Goal: Task Accomplishment & Management: Use online tool/utility

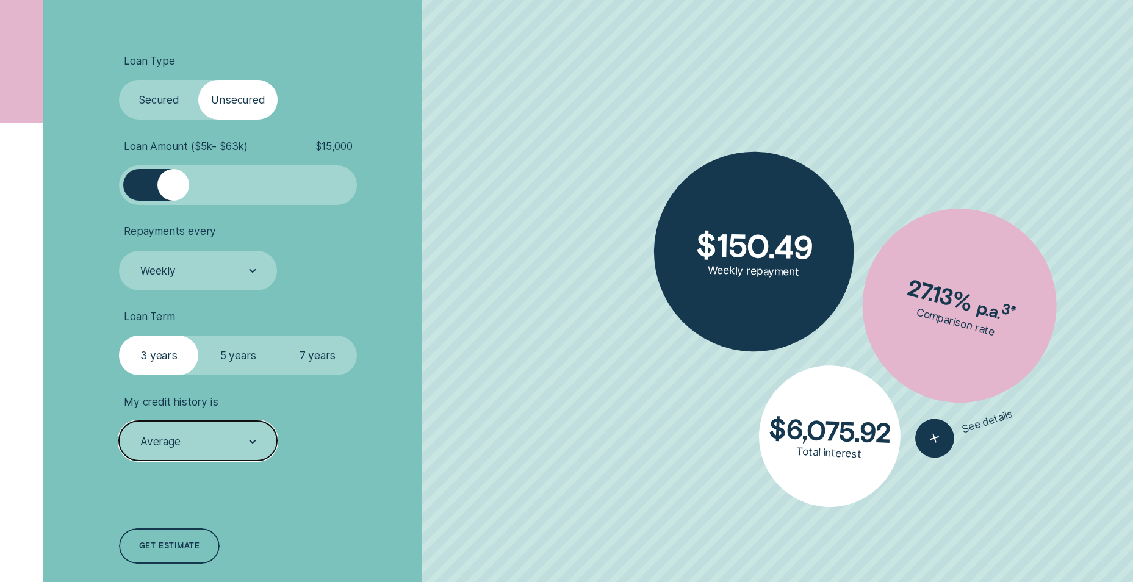
scroll to position [427, 0]
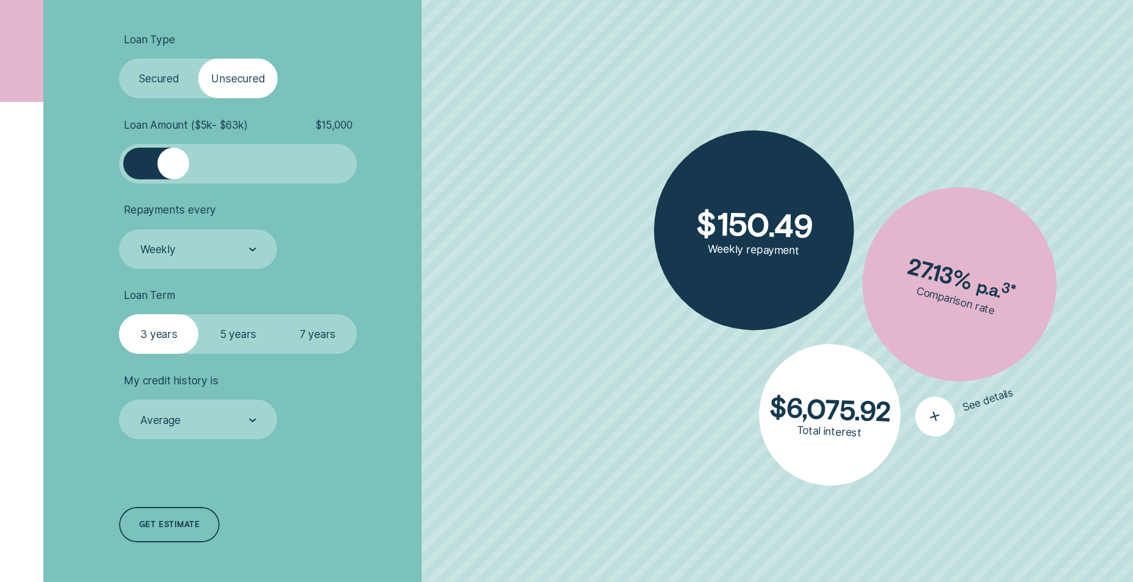
click at [934, 419] on icon "button" at bounding box center [935, 416] width 24 height 23
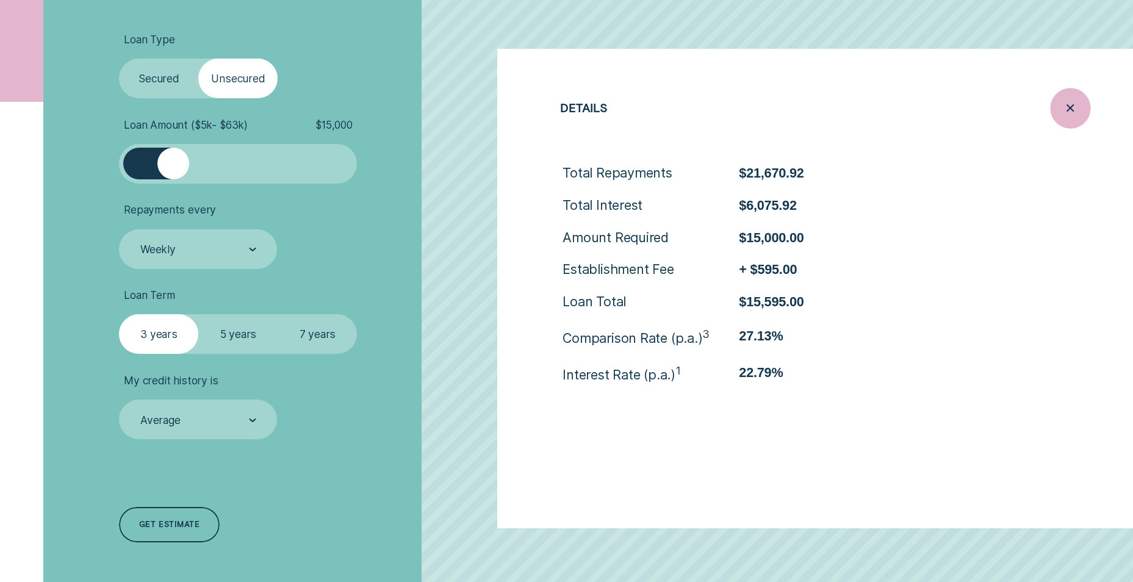
click at [1064, 109] on icon "Close loan details" at bounding box center [1071, 108] width 20 height 19
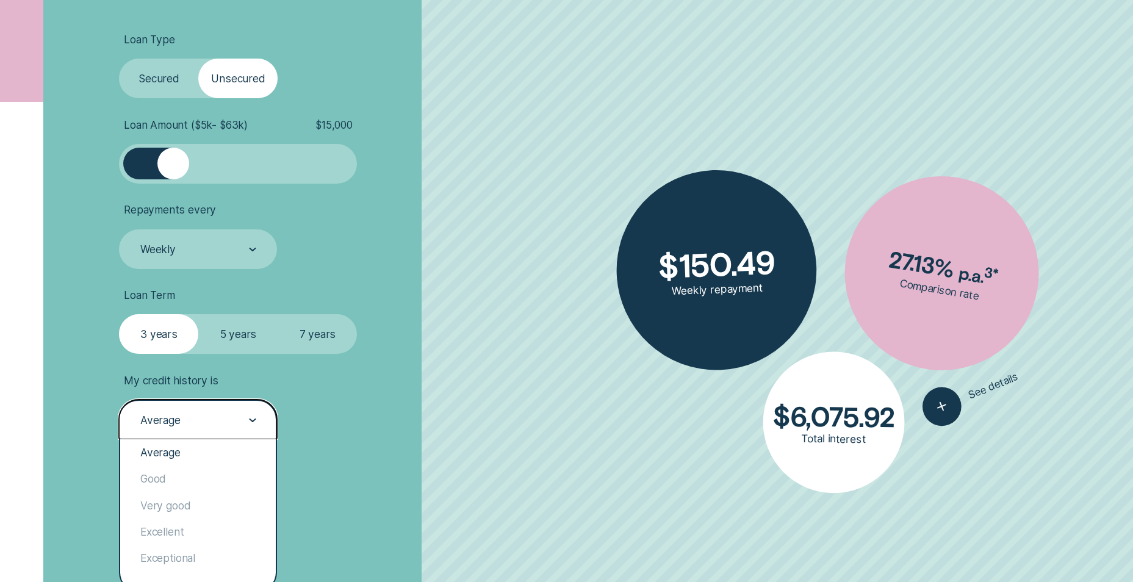
click at [192, 410] on div "Average" at bounding box center [198, 420] width 158 height 40
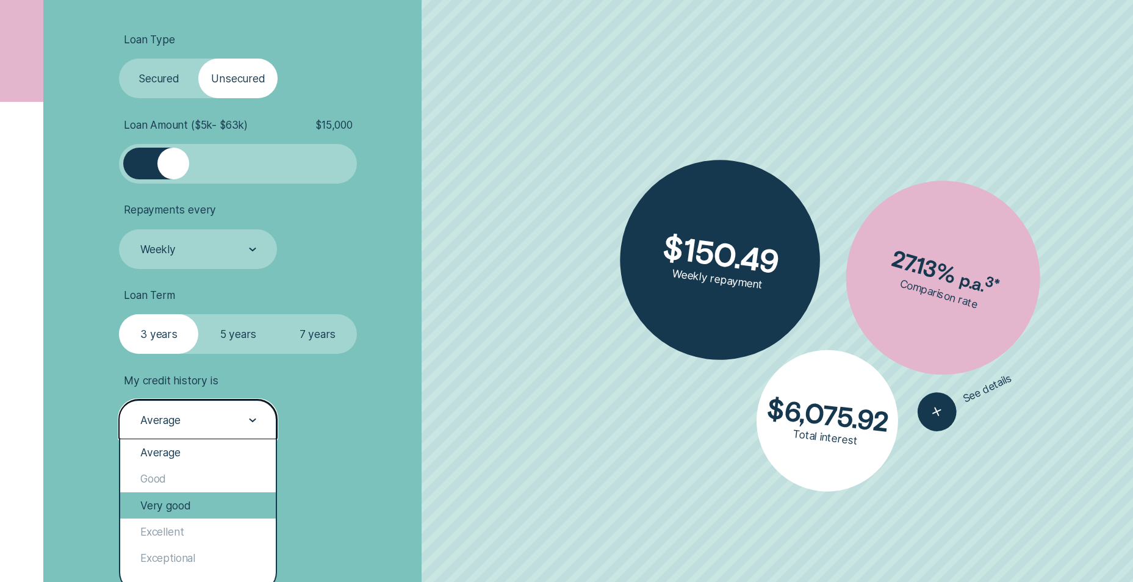
click at [189, 502] on div "Very good" at bounding box center [198, 505] width 156 height 26
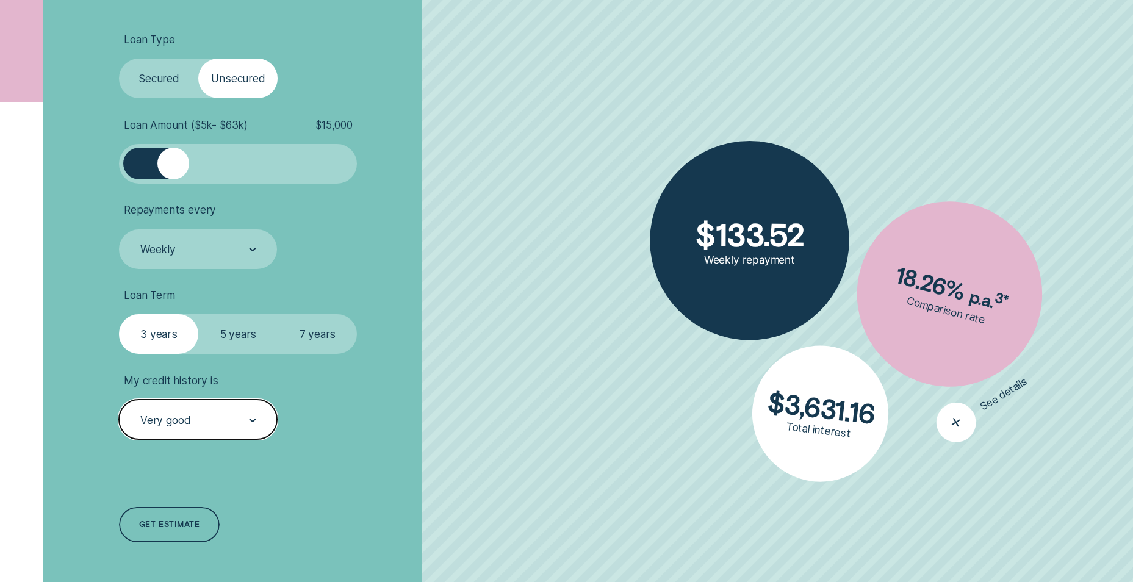
click at [932, 416] on div "button" at bounding box center [956, 422] width 54 height 54
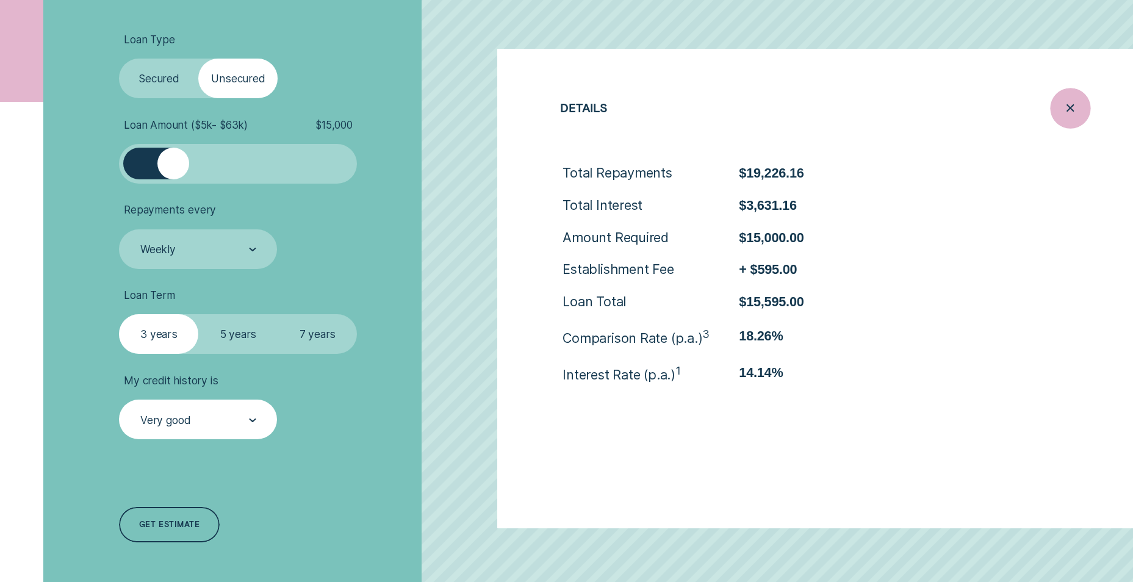
click at [1073, 113] on icon "Close loan details" at bounding box center [1071, 108] width 20 height 19
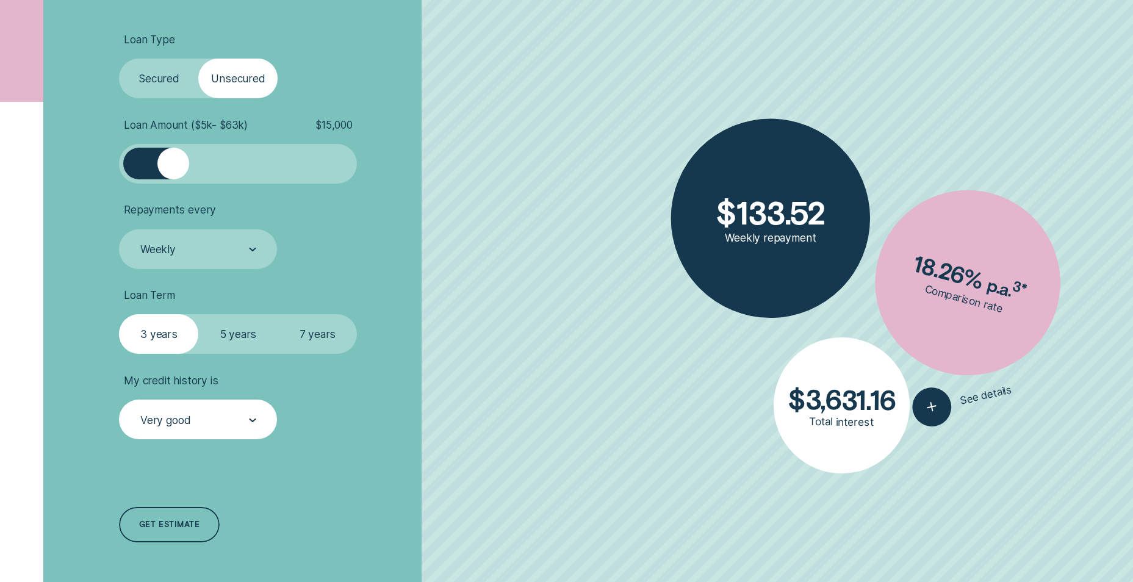
click at [242, 410] on div "Very good" at bounding box center [198, 420] width 158 height 40
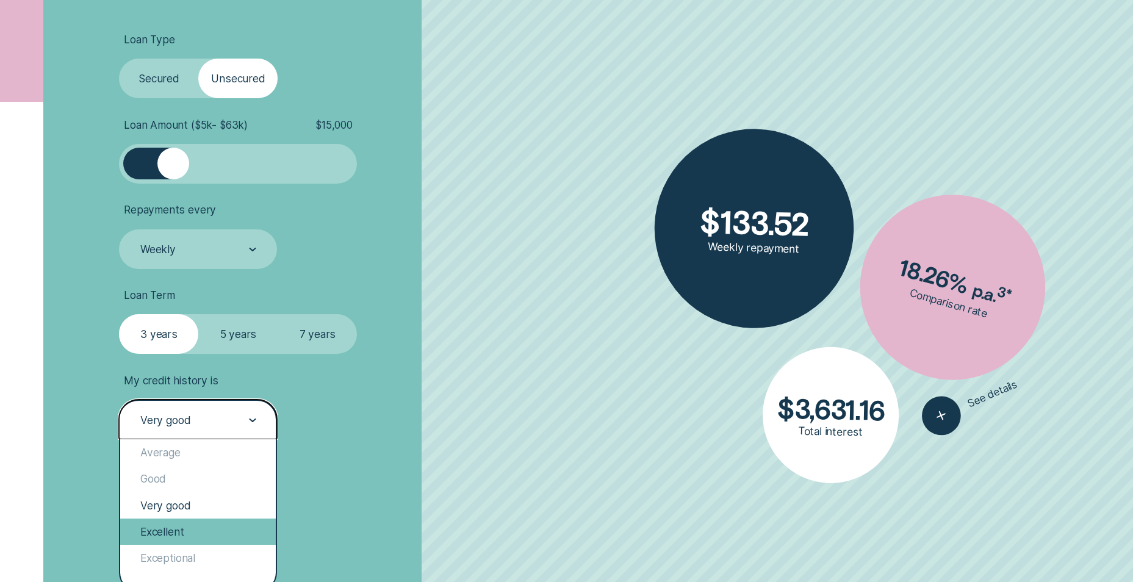
click at [205, 537] on div "Excellent" at bounding box center [198, 532] width 156 height 26
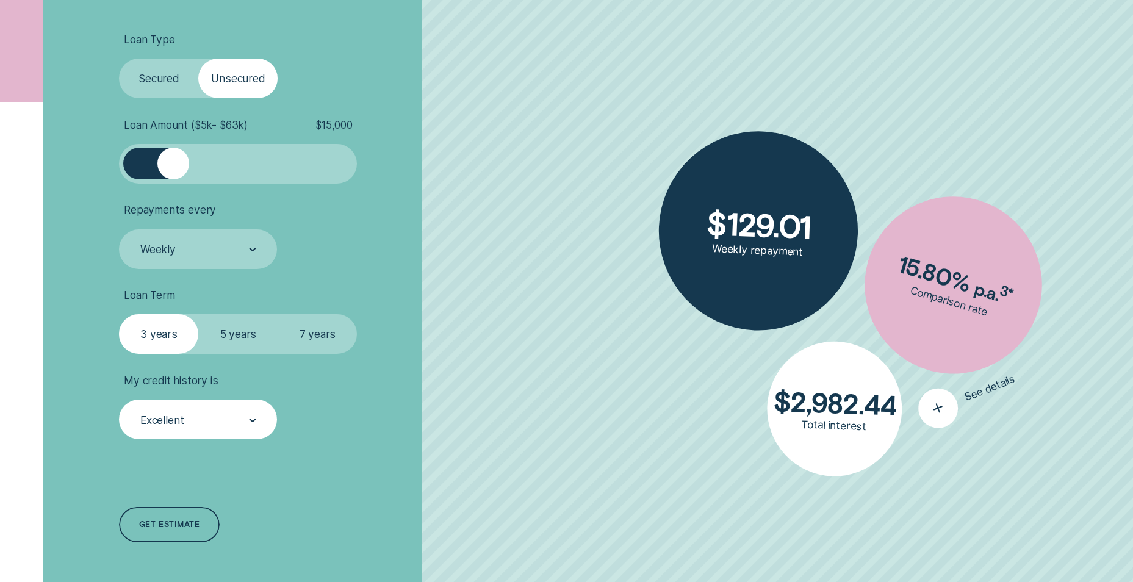
click at [932, 413] on icon "button" at bounding box center [938, 408] width 25 height 24
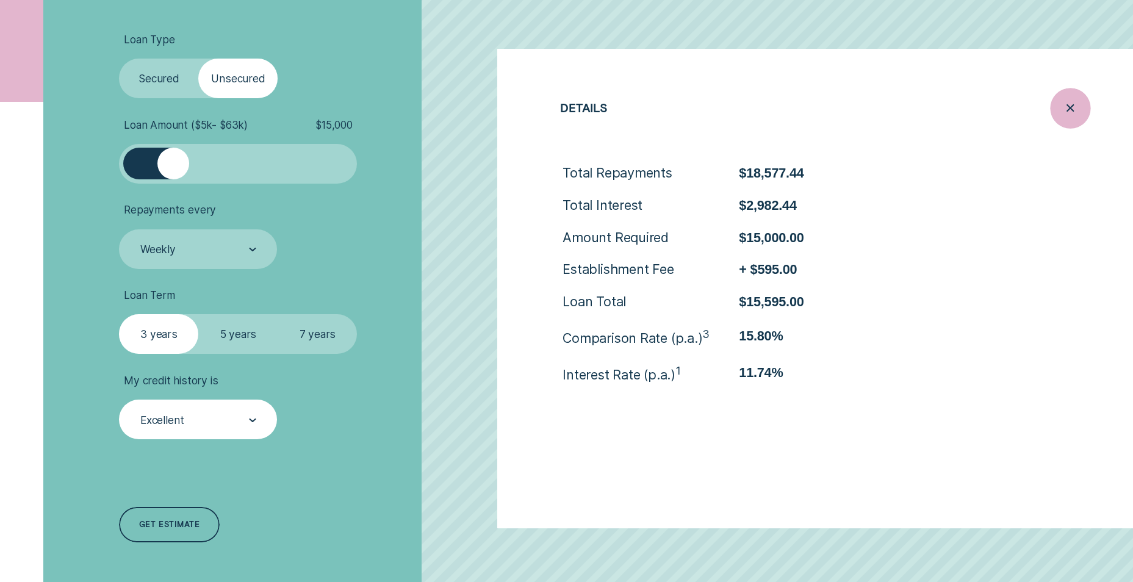
click at [1073, 112] on icon "Close loan details" at bounding box center [1071, 108] width 20 height 19
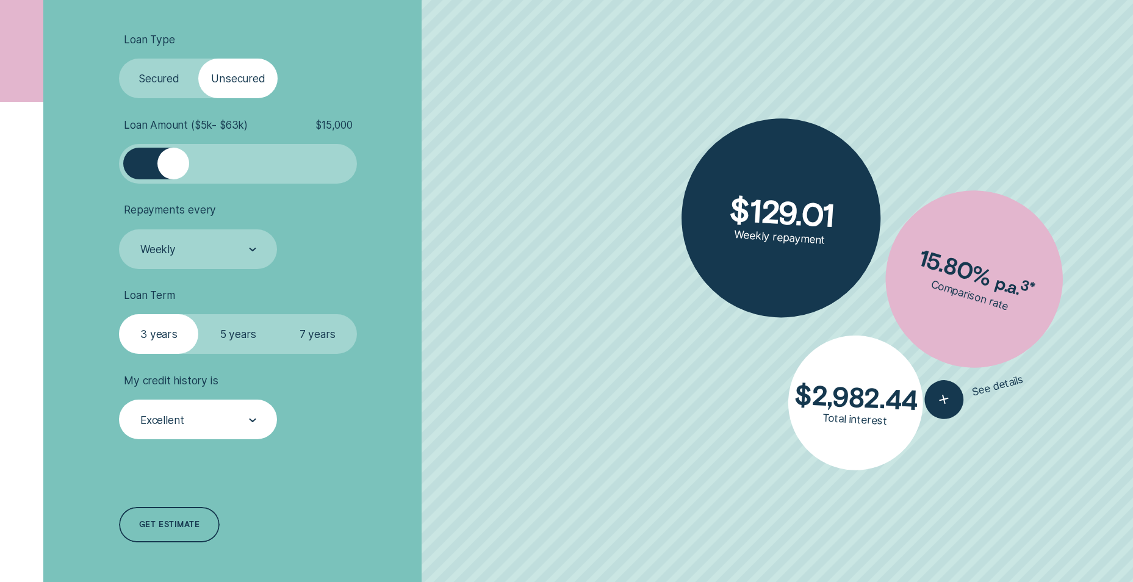
click at [209, 406] on div "Excellent" at bounding box center [198, 420] width 158 height 40
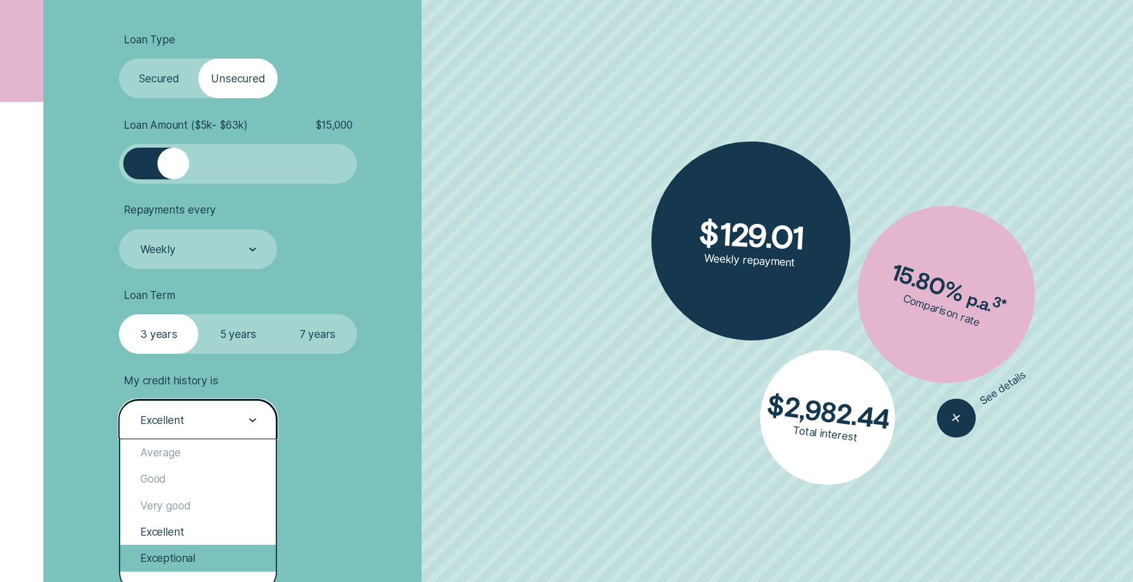
click at [202, 562] on div "Exceptional" at bounding box center [198, 558] width 156 height 26
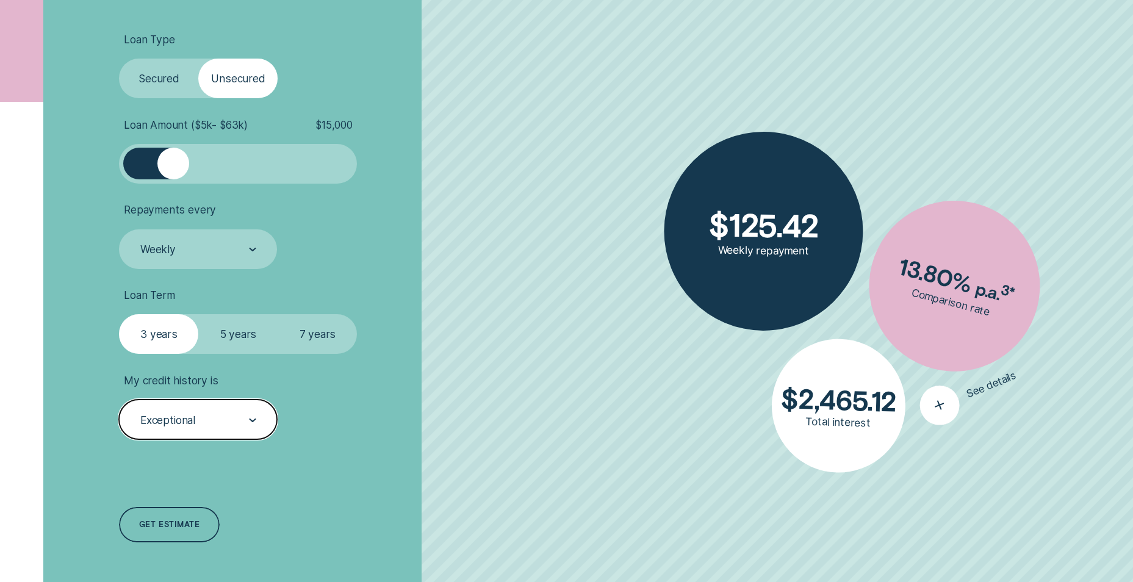
click at [950, 409] on icon "button" at bounding box center [939, 405] width 25 height 24
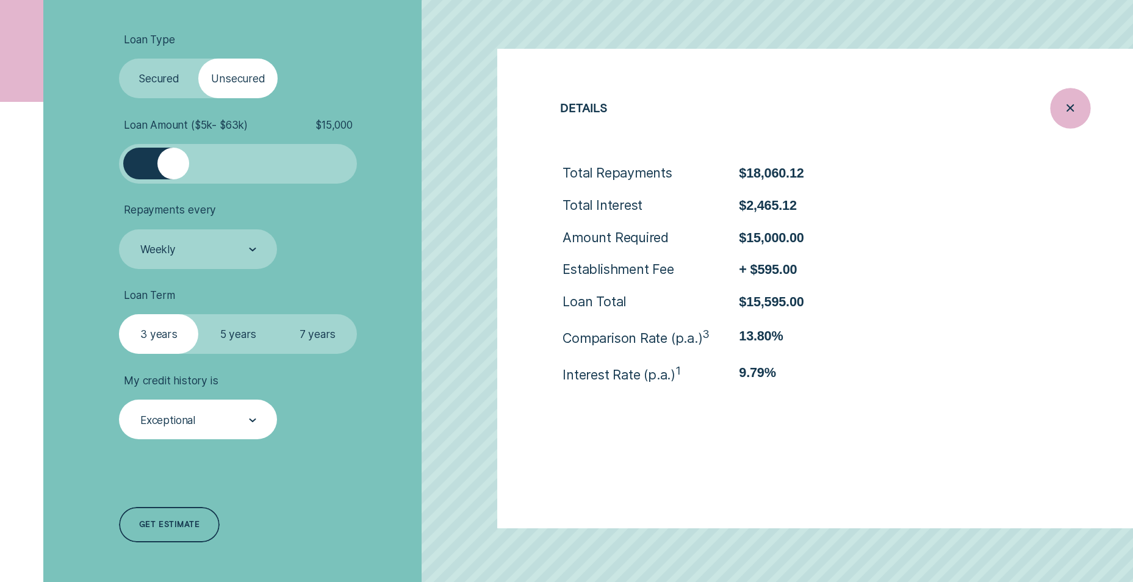
click at [1059, 106] on div "Close loan details" at bounding box center [1070, 108] width 40 height 40
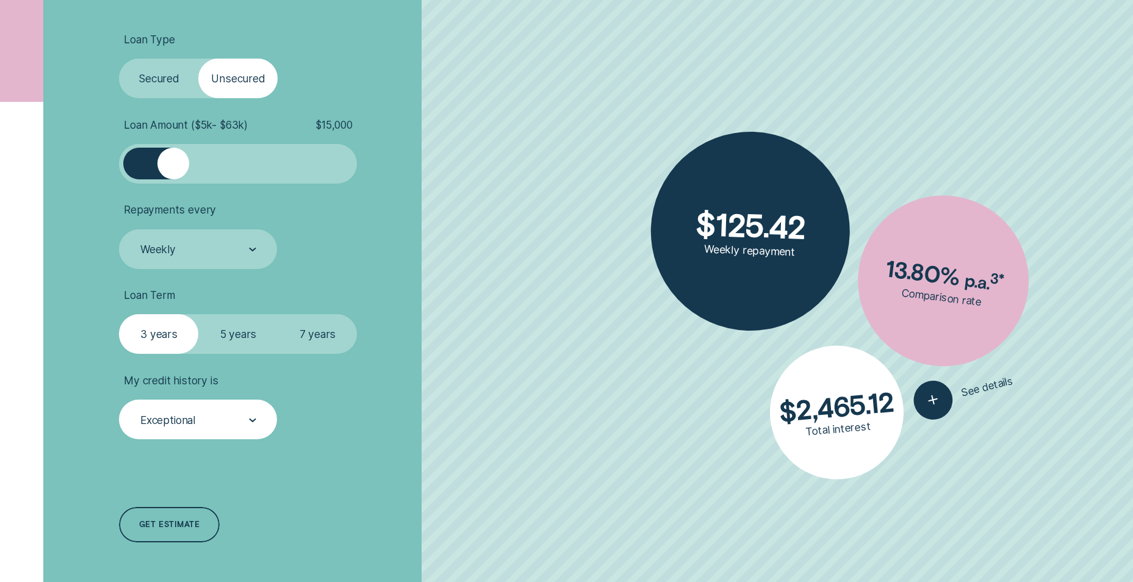
click at [300, 335] on label "7 years" at bounding box center [317, 334] width 79 height 40
click at [278, 314] on input "7 years" at bounding box center [278, 314] width 0 height 0
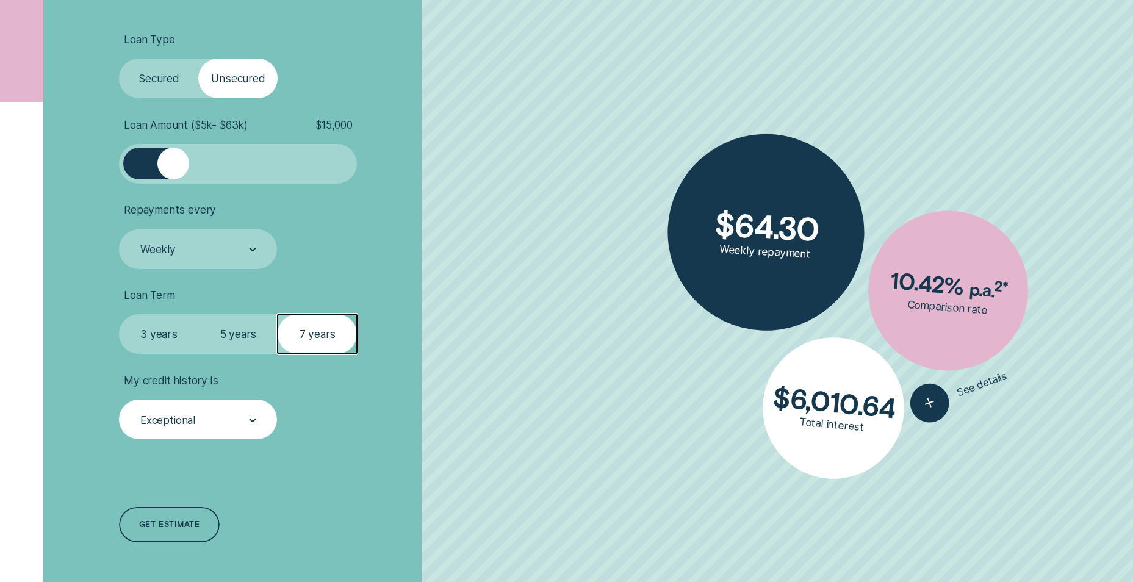
click at [230, 332] on label "5 years" at bounding box center [237, 334] width 79 height 40
click at [198, 314] on input "5 years" at bounding box center [198, 314] width 0 height 0
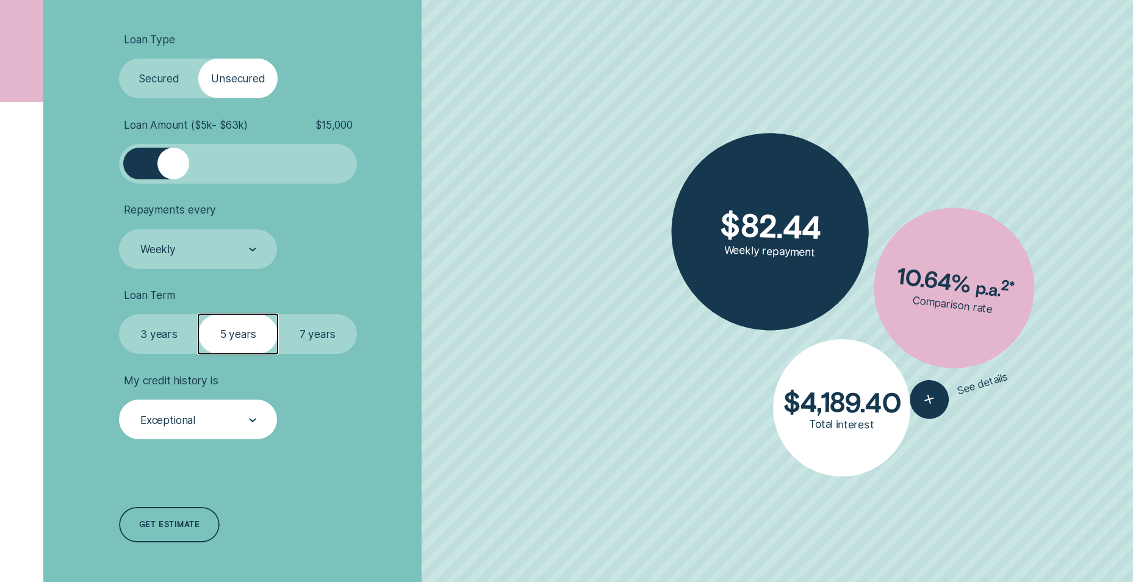
click at [181, 339] on label "3 years" at bounding box center [158, 334] width 79 height 40
click at [119, 314] on input "3 years" at bounding box center [119, 314] width 0 height 0
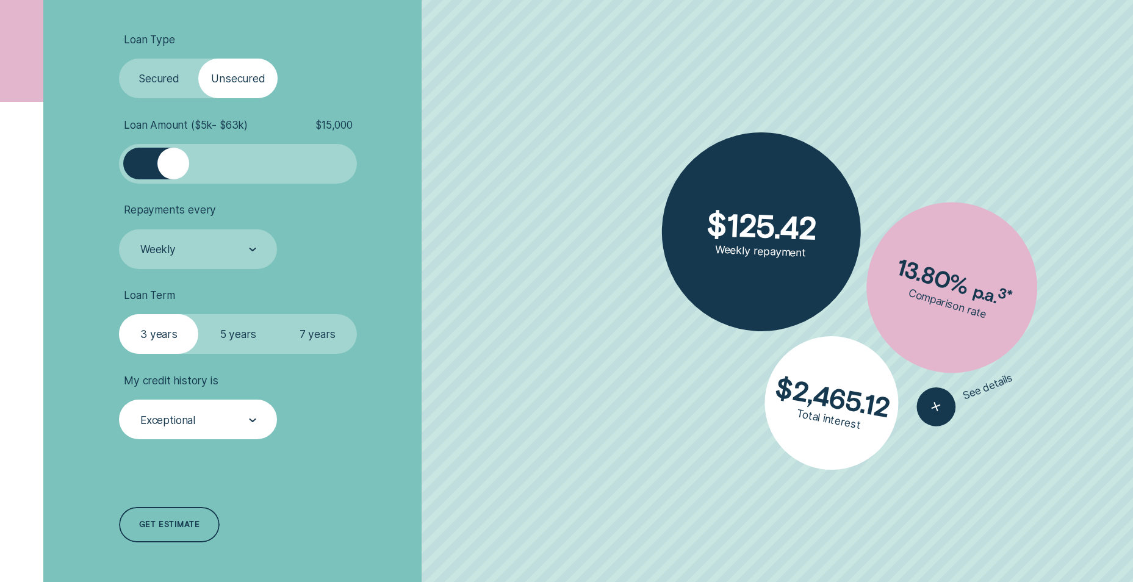
click at [256, 338] on label "5 years" at bounding box center [237, 334] width 79 height 40
click at [198, 314] on input "5 years" at bounding box center [198, 314] width 0 height 0
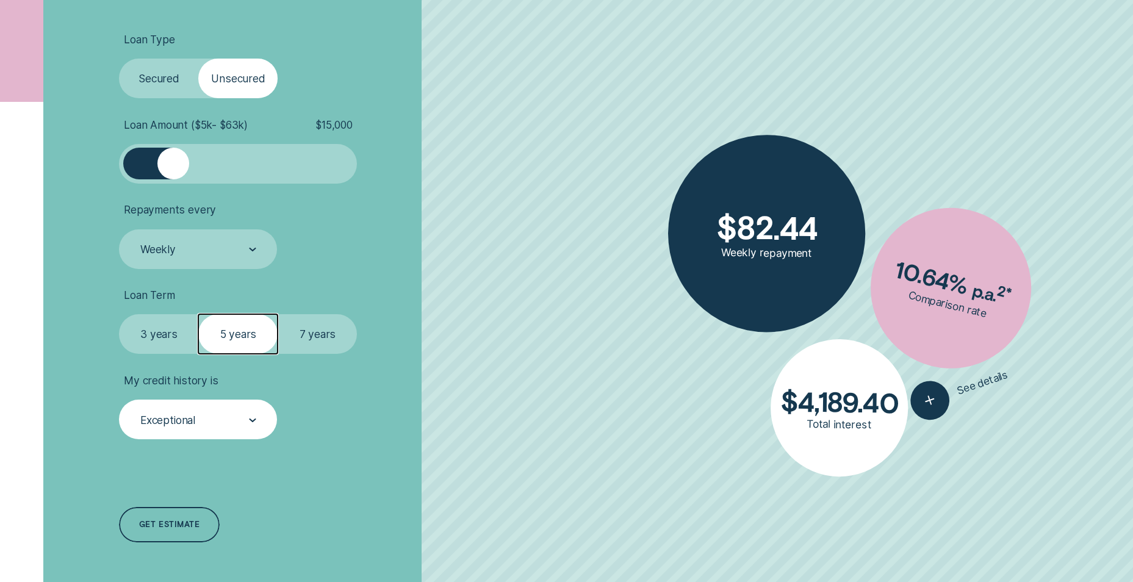
click at [300, 337] on label "7 years" at bounding box center [317, 334] width 79 height 40
click at [278, 314] on input "7 years" at bounding box center [278, 314] width 0 height 0
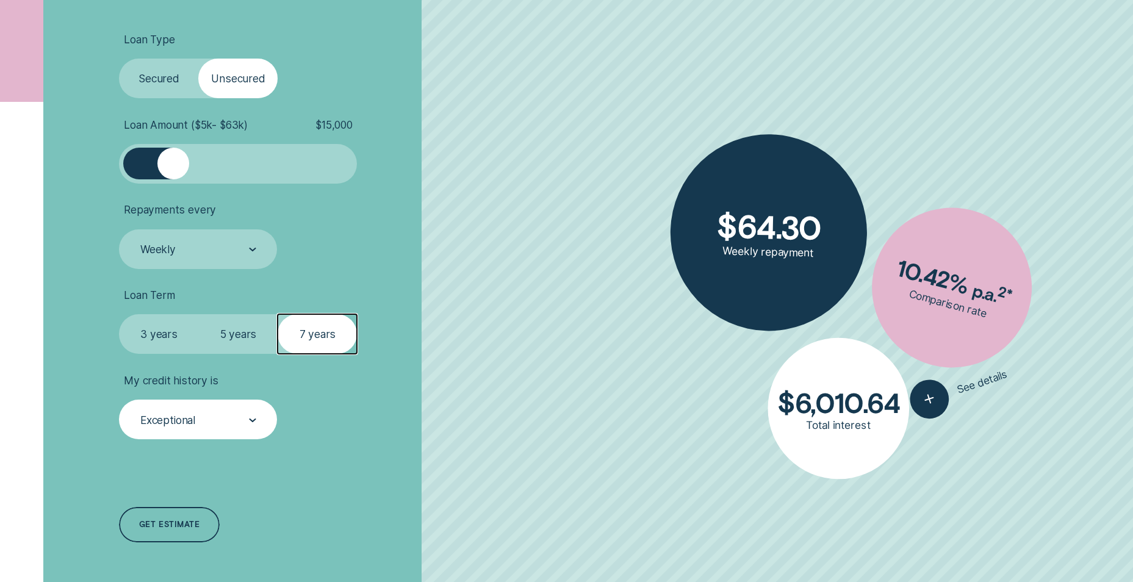
click at [148, 340] on label "3 years" at bounding box center [158, 334] width 79 height 40
click at [119, 314] on input "3 years" at bounding box center [119, 314] width 0 height 0
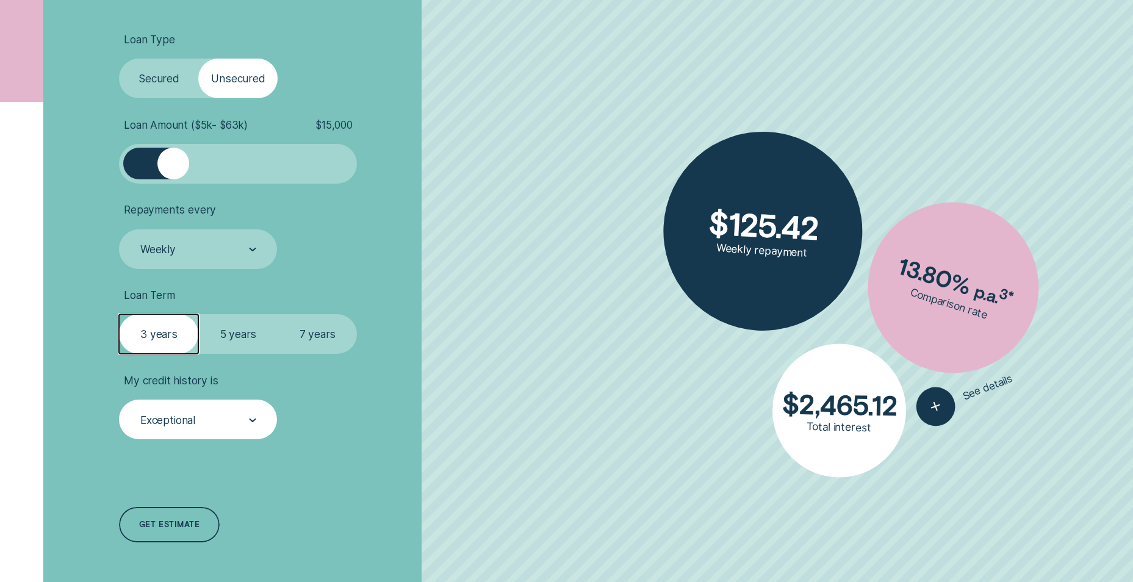
click at [232, 337] on label "5 years" at bounding box center [237, 334] width 79 height 40
click at [198, 314] on input "5 years" at bounding box center [198, 314] width 0 height 0
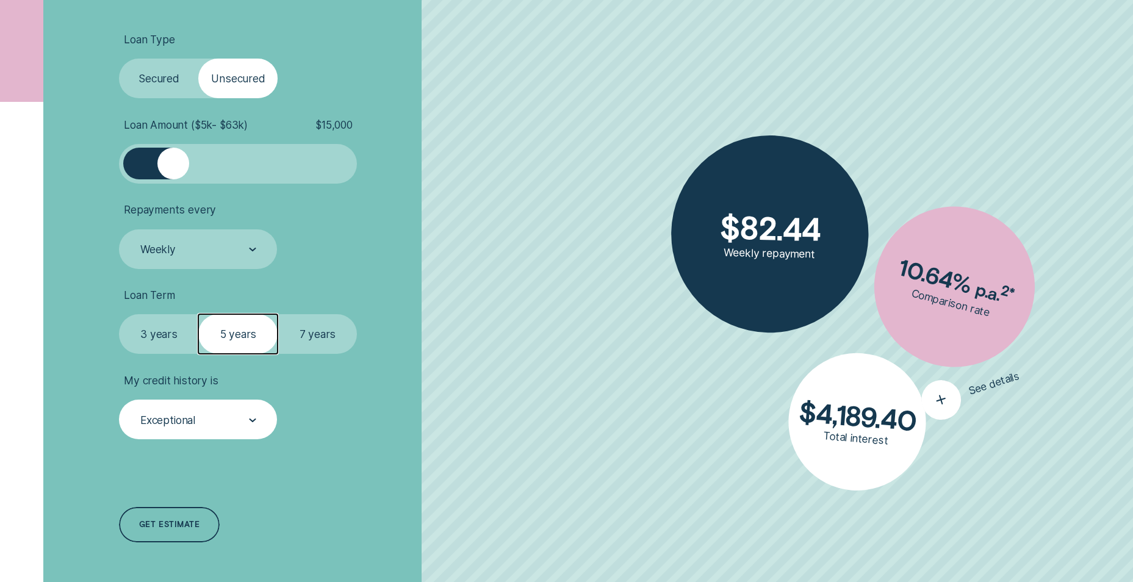
click at [945, 400] on icon "button" at bounding box center [941, 399] width 24 height 23
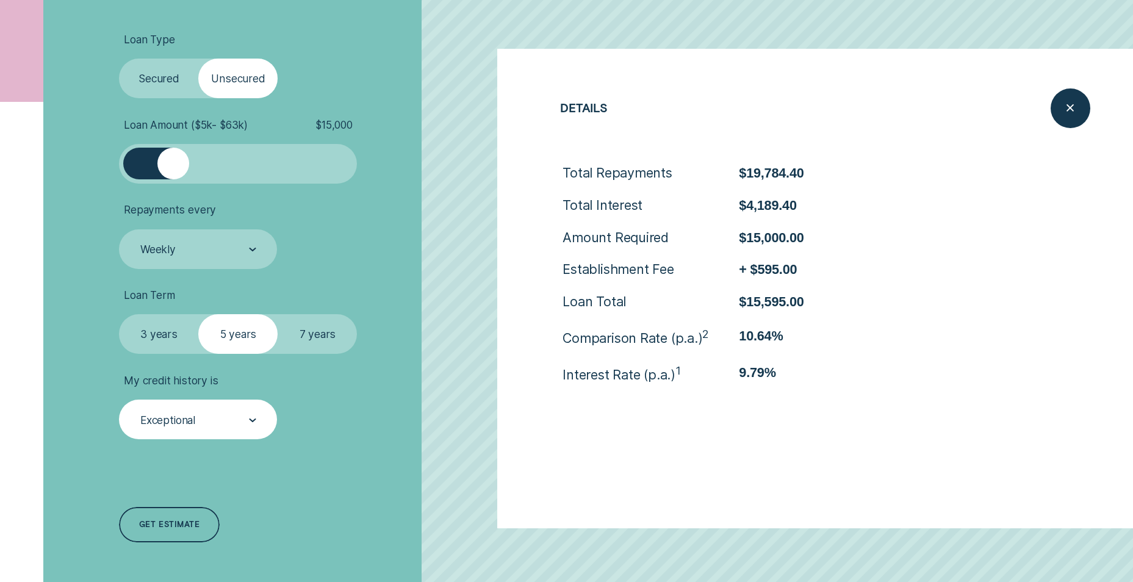
click at [458, 250] on li "Repayments every Weekly" at bounding box center [301, 235] width 365 height 65
click at [1051, 109] on div "Close loan details" at bounding box center [1071, 108] width 40 height 40
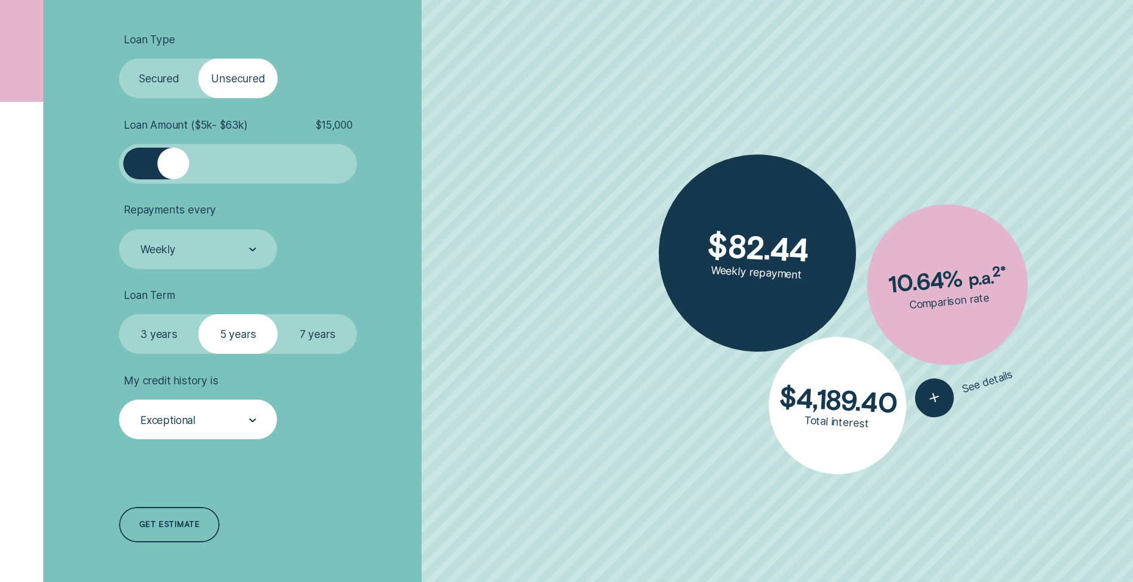
click at [157, 330] on label "3 years" at bounding box center [158, 334] width 79 height 40
click at [119, 314] on input "3 years" at bounding box center [119, 314] width 0 height 0
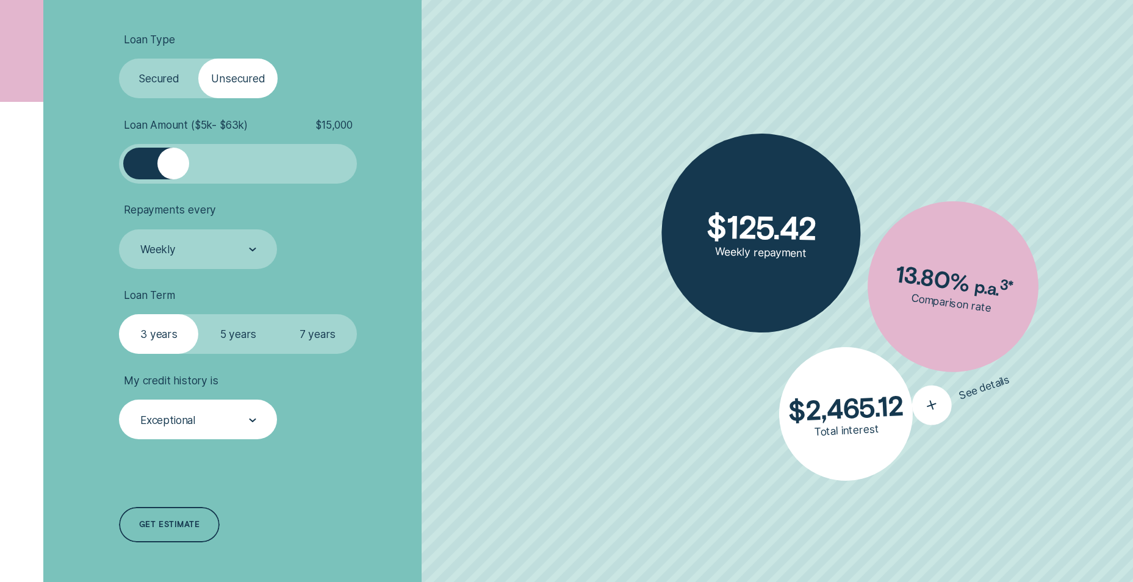
click at [936, 408] on icon "button" at bounding box center [932, 406] width 24 height 24
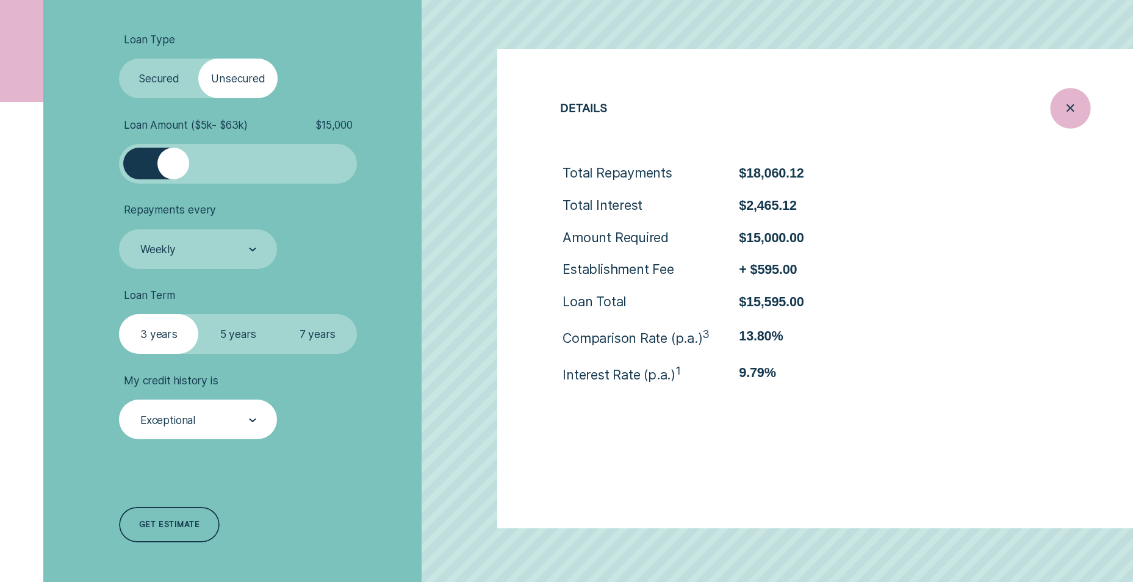
click at [1068, 114] on icon "Close loan details" at bounding box center [1071, 108] width 20 height 19
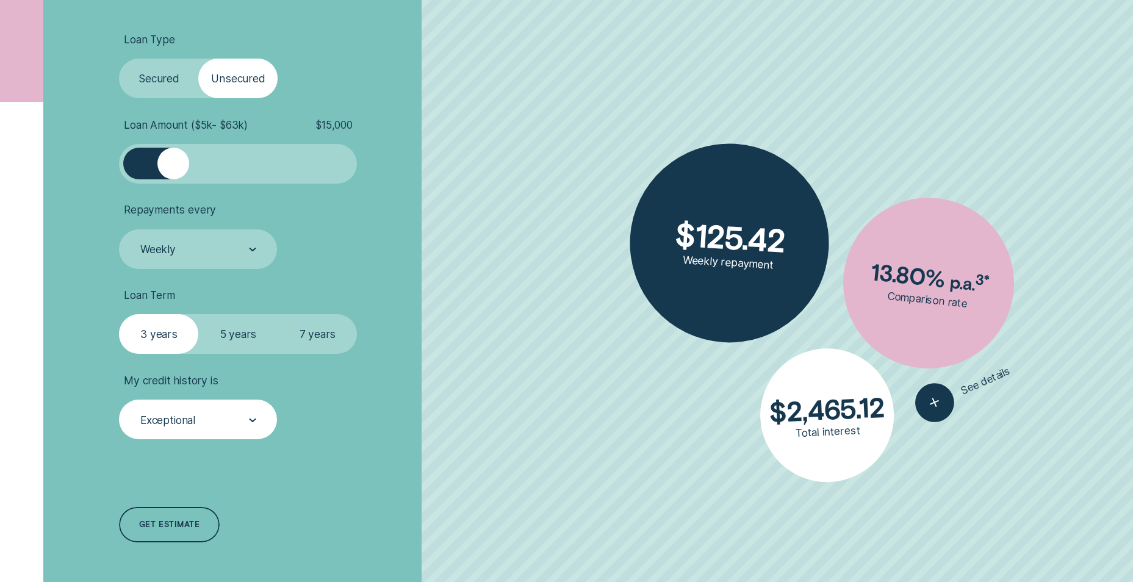
click at [226, 327] on label "5 years" at bounding box center [237, 334] width 79 height 40
click at [198, 314] on input "5 years" at bounding box center [198, 314] width 0 height 0
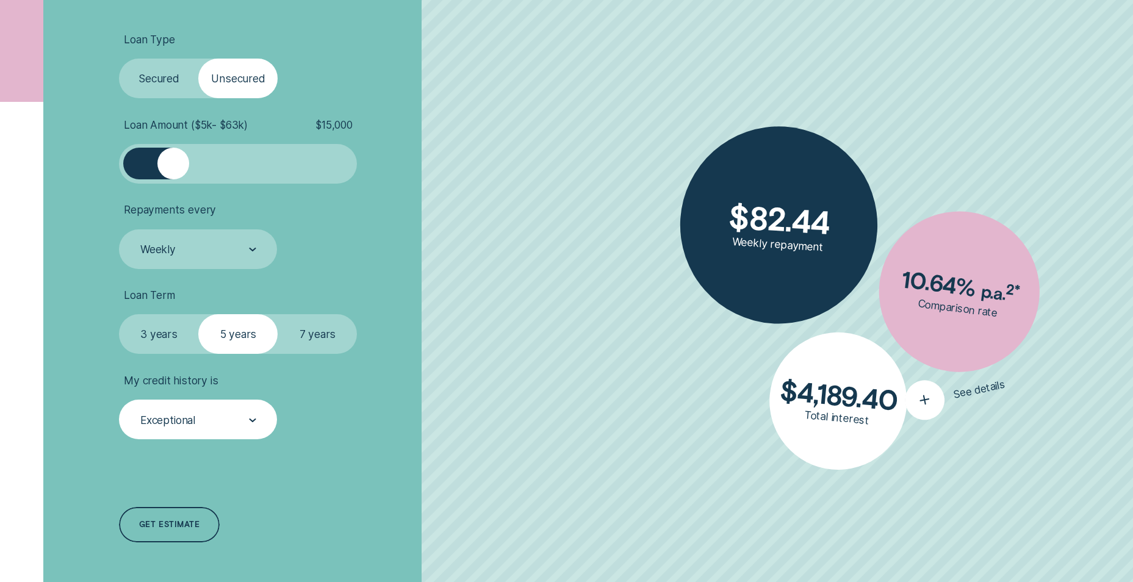
click at [937, 406] on div "button" at bounding box center [924, 399] width 47 height 47
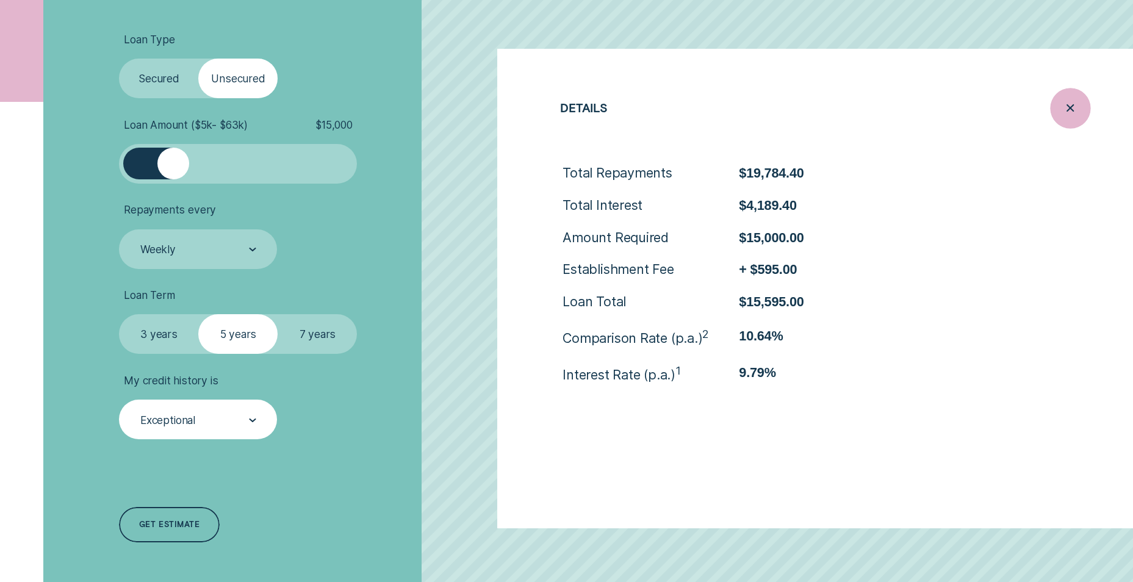
click at [1073, 114] on icon "Close loan details" at bounding box center [1071, 108] width 20 height 19
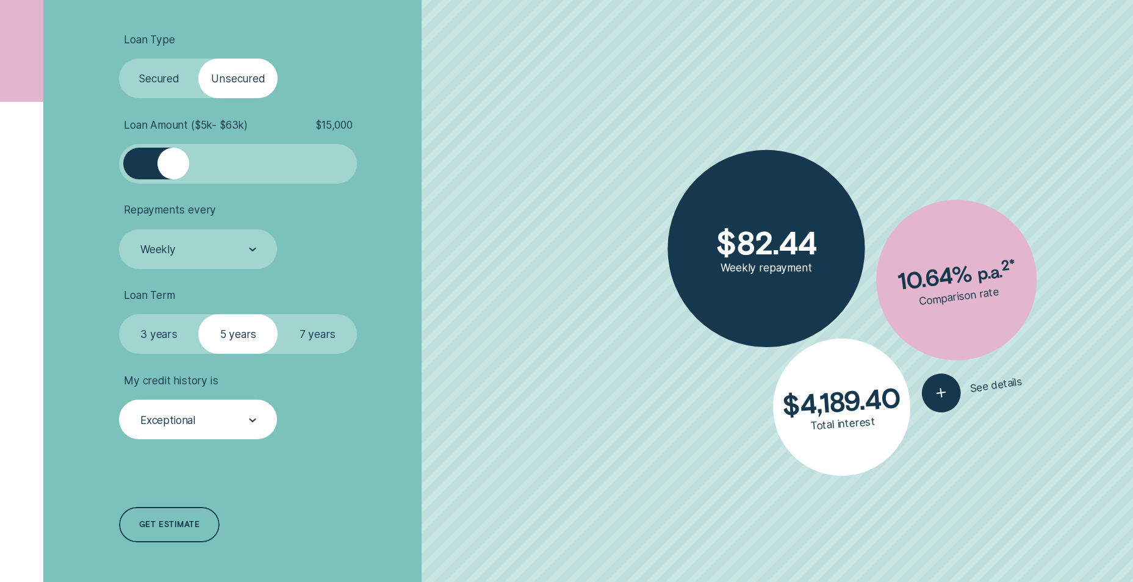
click at [321, 333] on label "7 years" at bounding box center [317, 334] width 79 height 40
click at [278, 314] on input "7 years" at bounding box center [278, 314] width 0 height 0
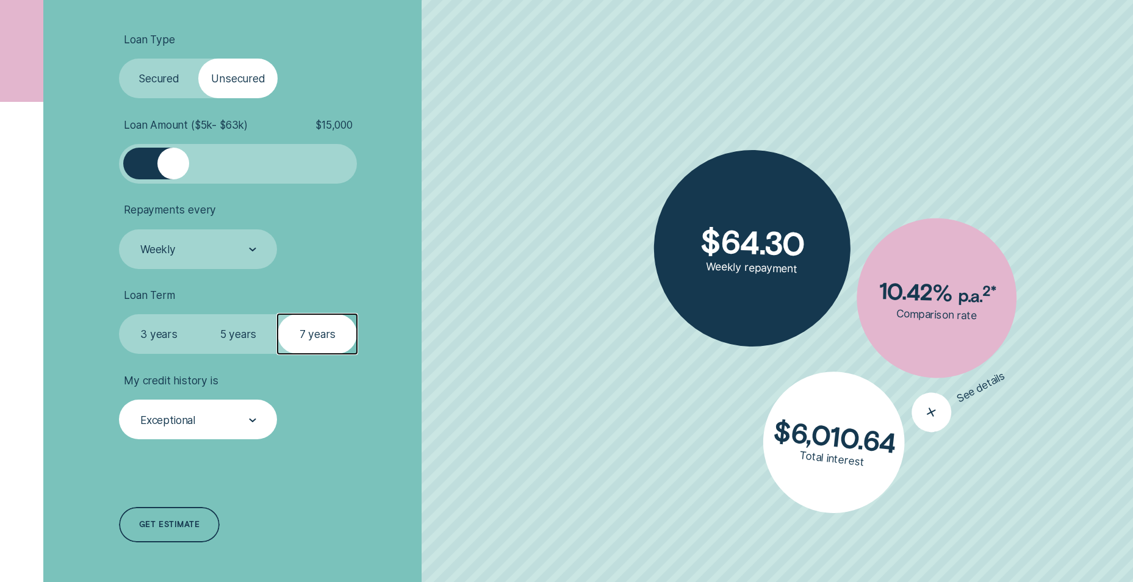
click at [912, 406] on div at bounding box center [918, 408] width 52 height 52
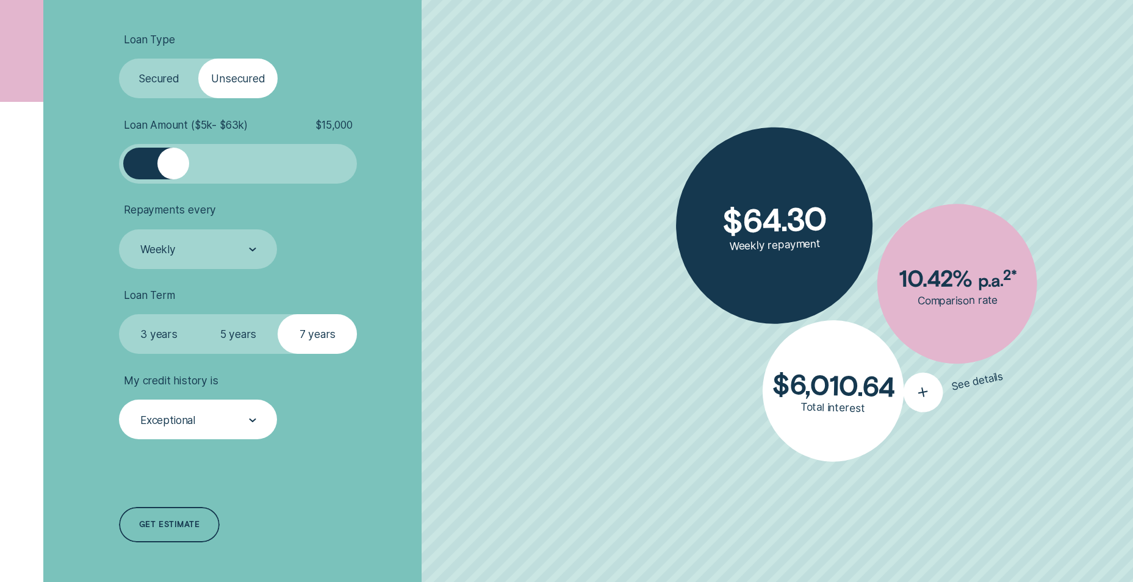
click at [935, 376] on div "button" at bounding box center [922, 392] width 47 height 47
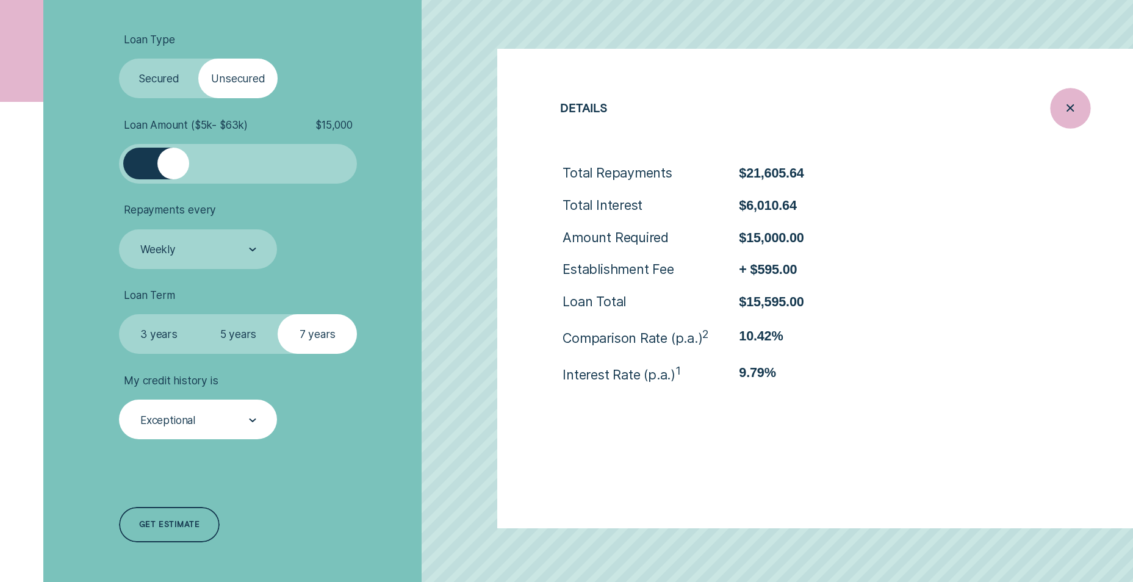
click at [1061, 114] on icon "Close loan details" at bounding box center [1071, 108] width 20 height 19
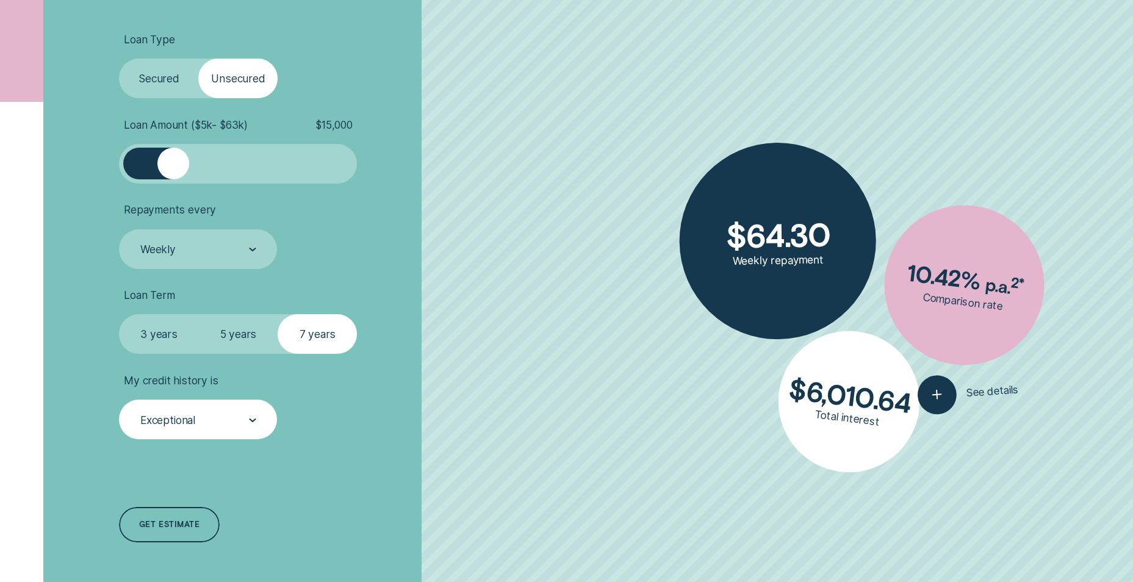
click at [174, 77] on label "Secured" at bounding box center [158, 79] width 79 height 40
click at [119, 59] on input "Secured" at bounding box center [119, 59] width 0 height 0
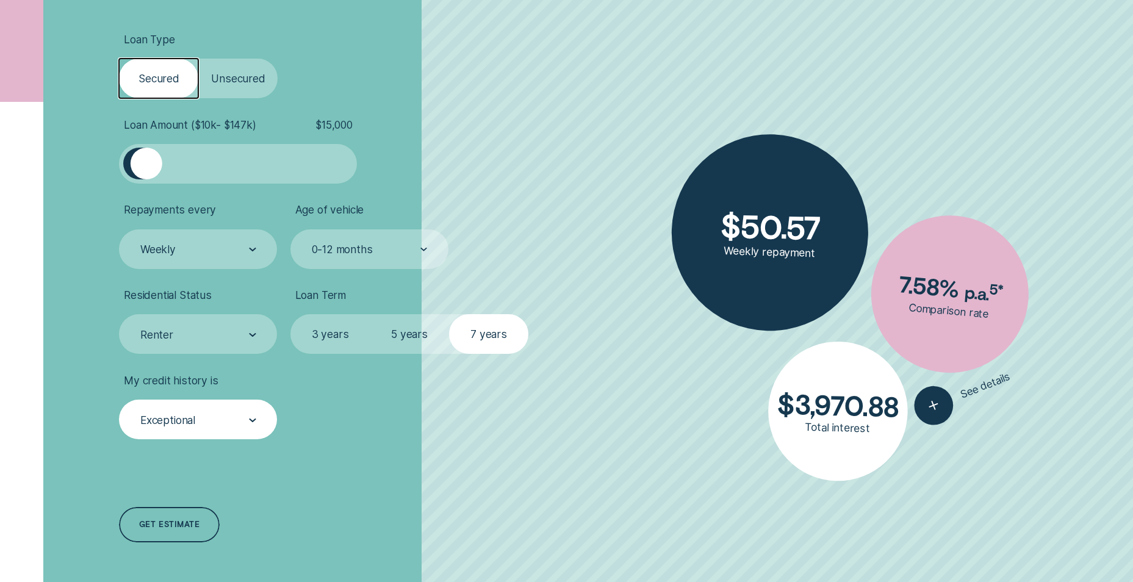
click at [290, 163] on div at bounding box center [238, 164] width 198 height 32
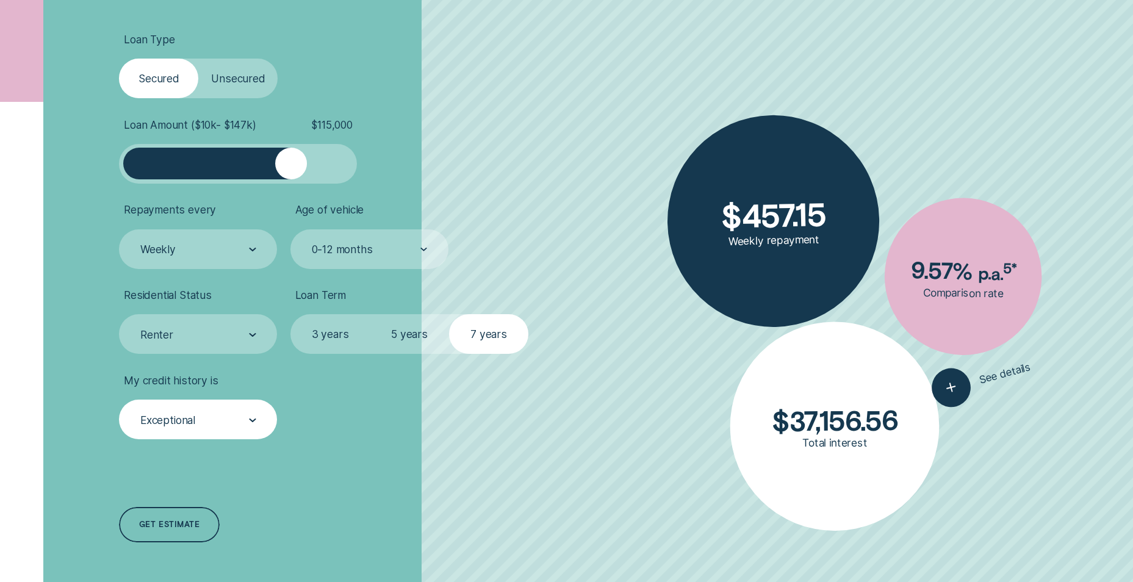
click at [256, 161] on div at bounding box center [238, 164] width 198 height 32
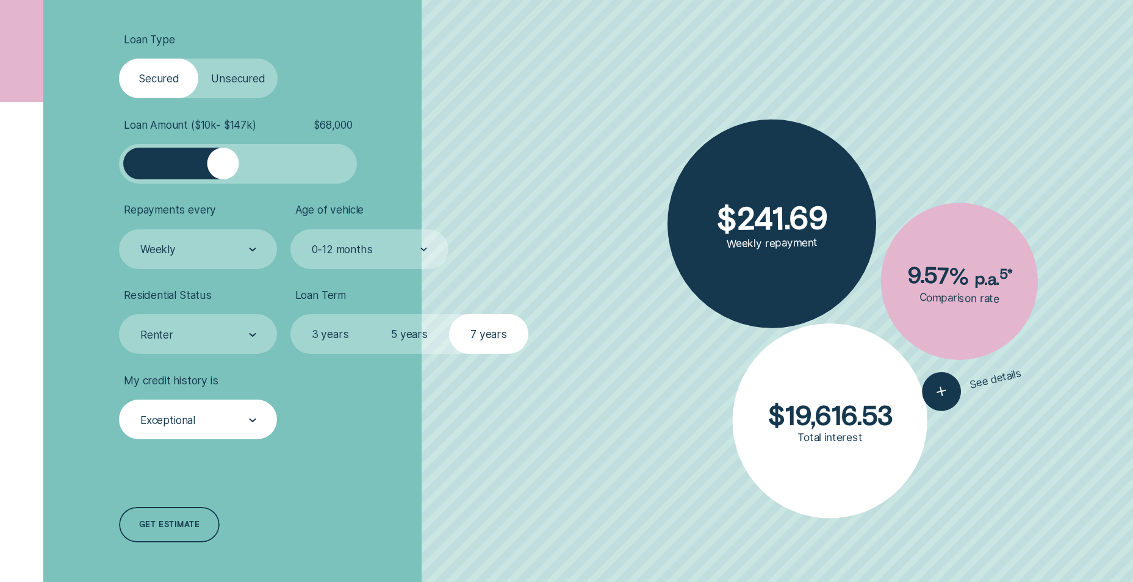
click at [223, 164] on div at bounding box center [238, 164] width 198 height 32
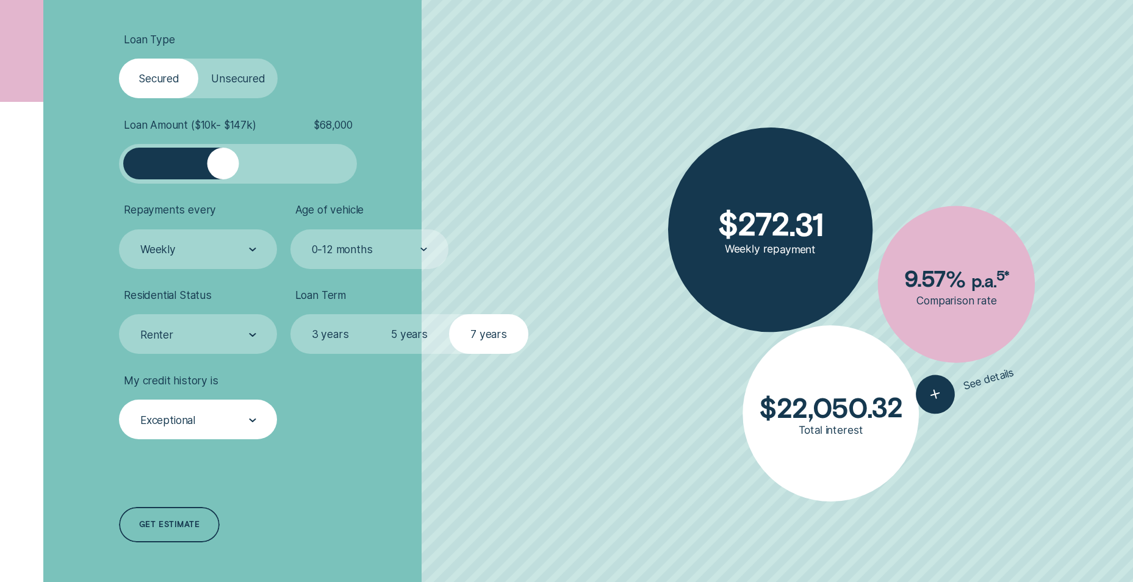
click at [201, 164] on div at bounding box center [238, 164] width 198 height 32
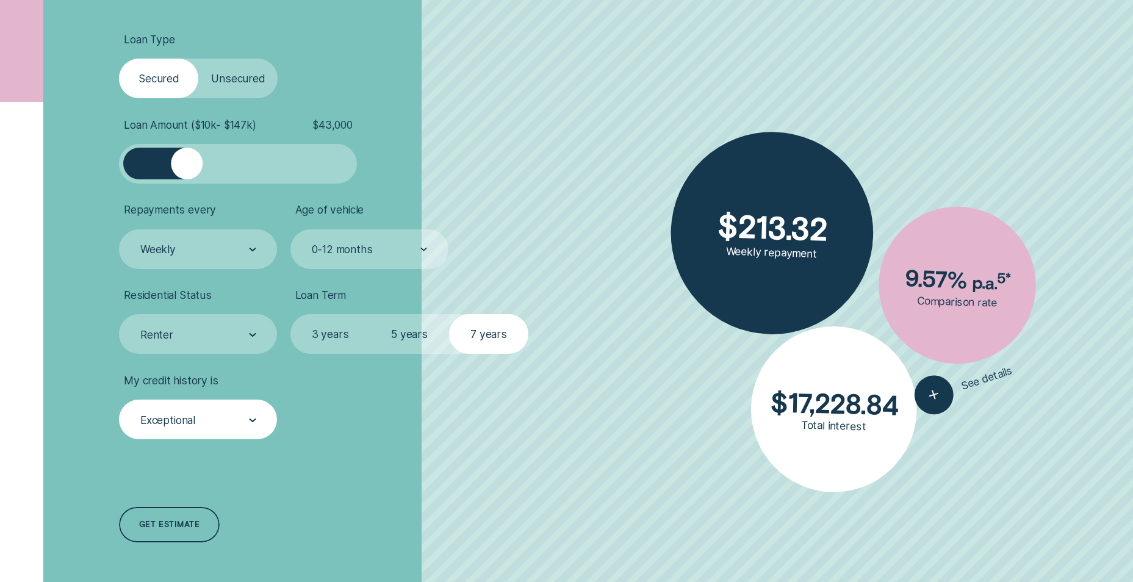
click at [187, 161] on div at bounding box center [187, 164] width 32 height 32
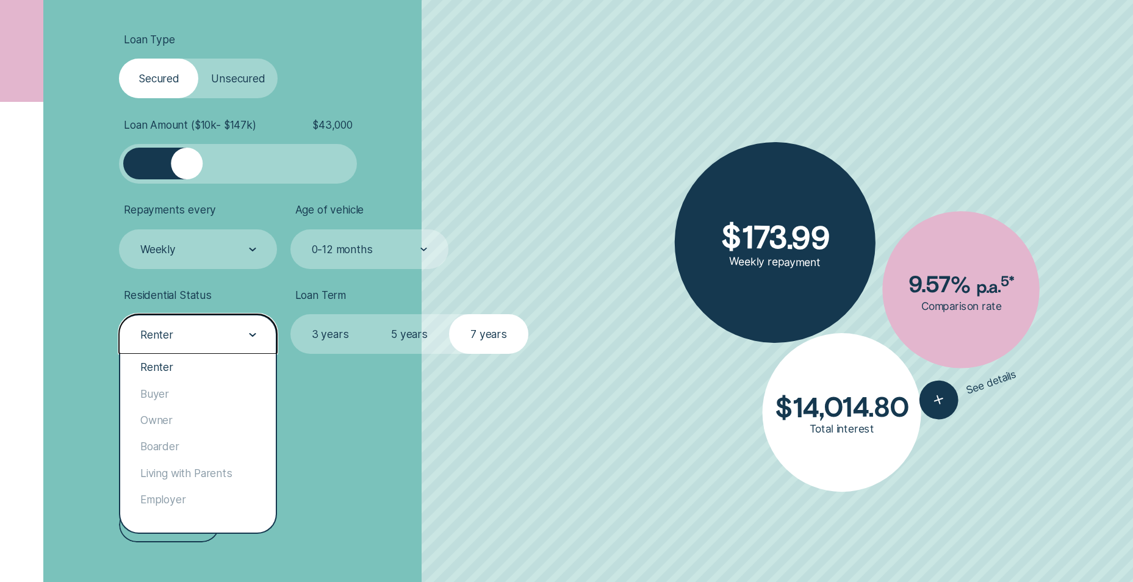
click at [254, 328] on div at bounding box center [252, 334] width 7 height 38
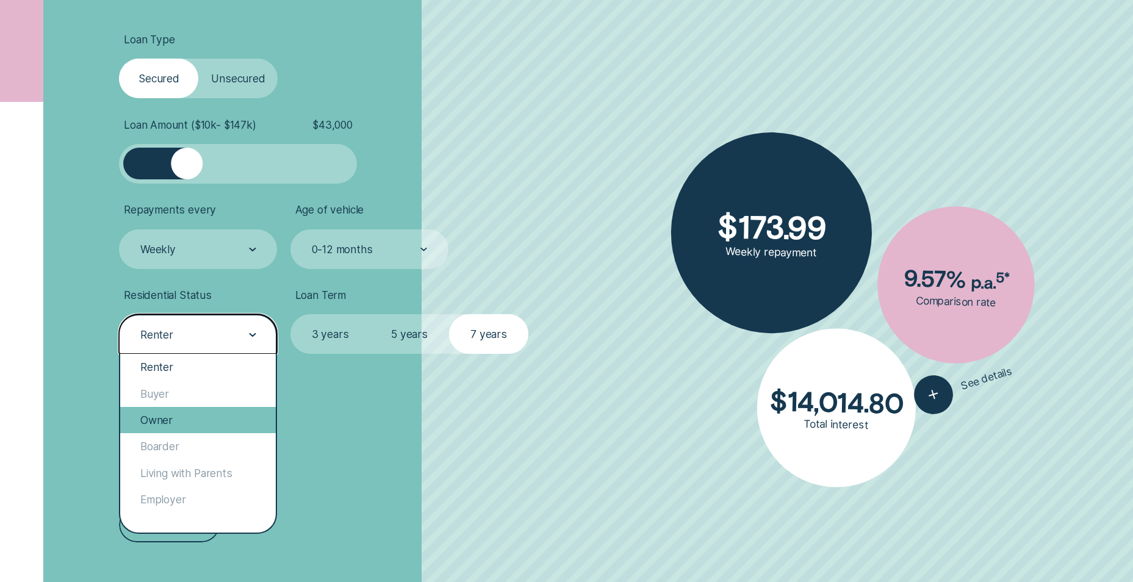
click at [194, 418] on div "Owner" at bounding box center [198, 420] width 156 height 26
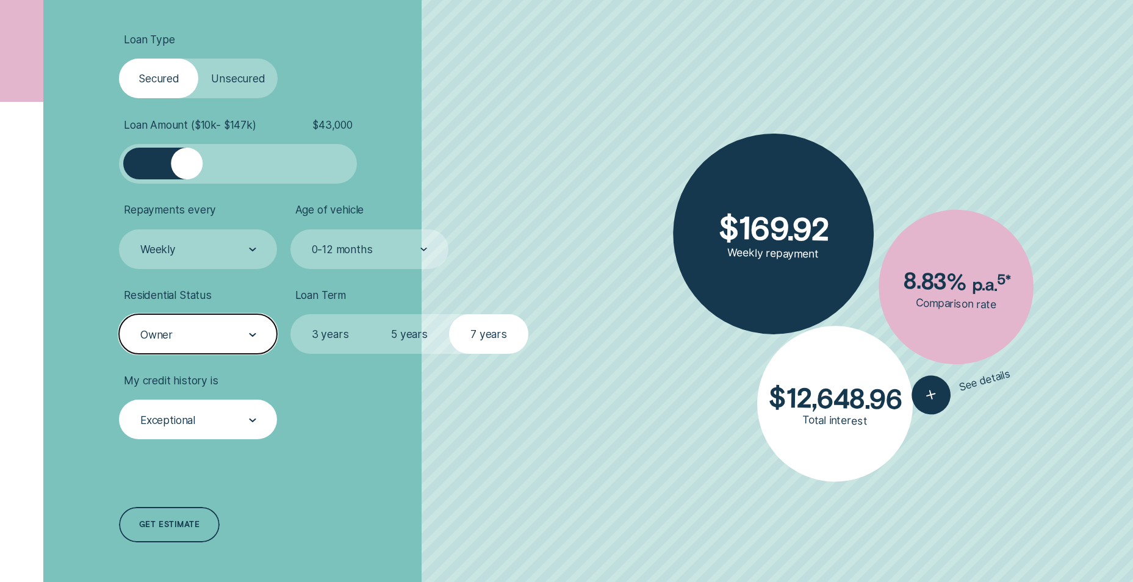
click at [202, 412] on div "Exceptional" at bounding box center [198, 420] width 158 height 40
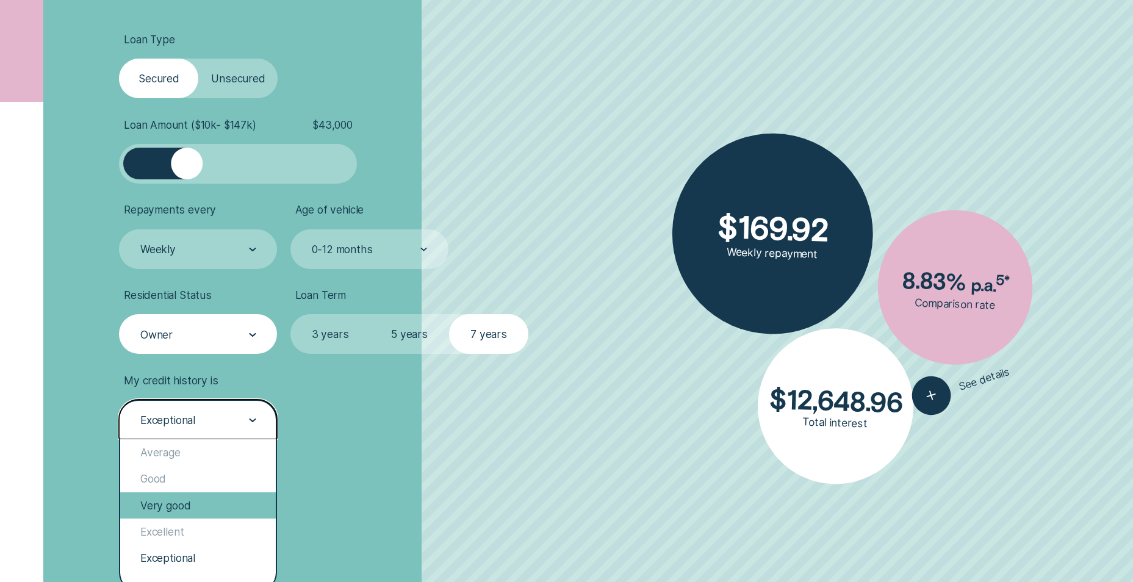
click at [198, 511] on div "Very good" at bounding box center [198, 505] width 156 height 26
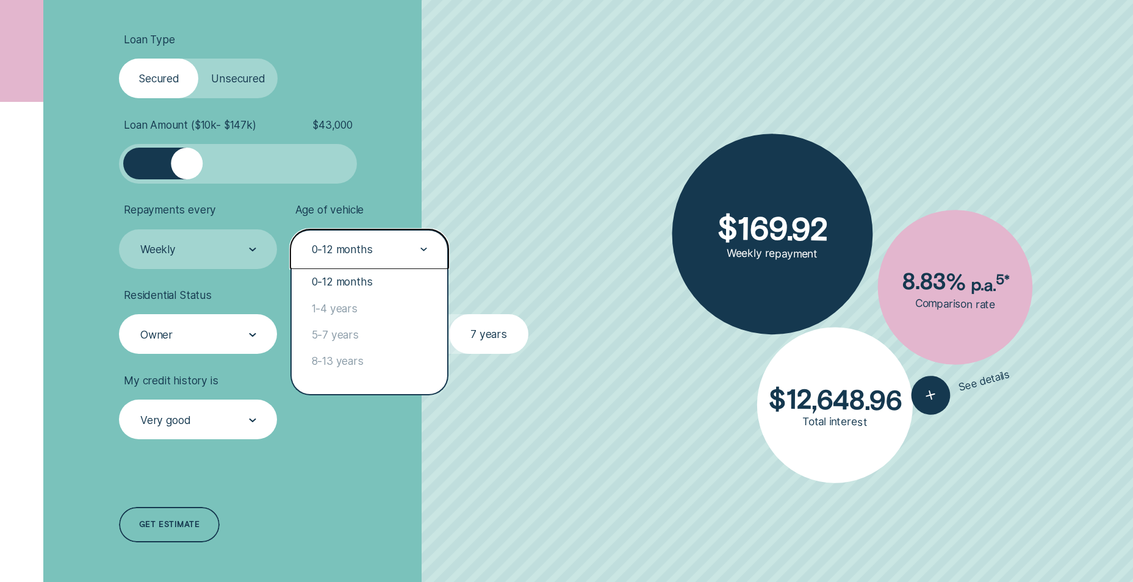
click at [371, 250] on div "0-12 months" at bounding box center [342, 249] width 61 height 13
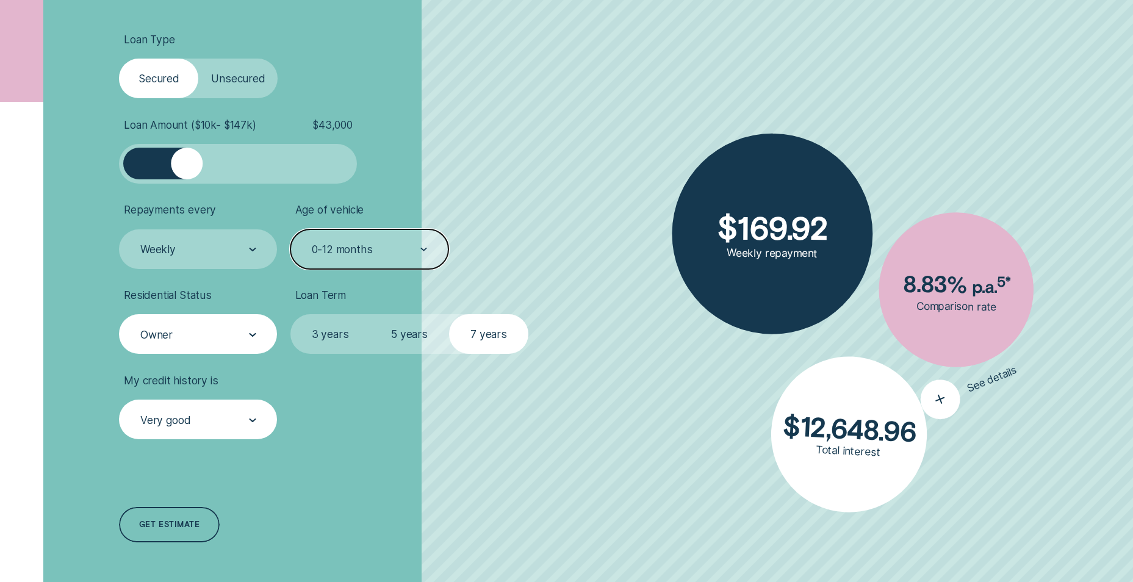
click at [939, 399] on icon "button" at bounding box center [940, 399] width 25 height 24
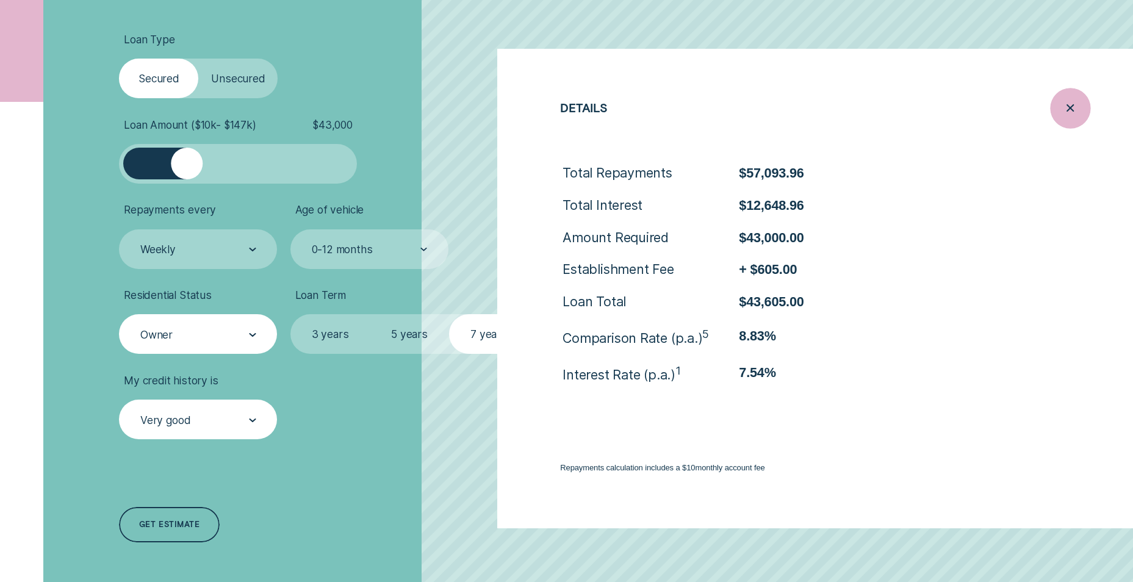
click at [1067, 117] on icon "Close loan details" at bounding box center [1071, 108] width 20 height 19
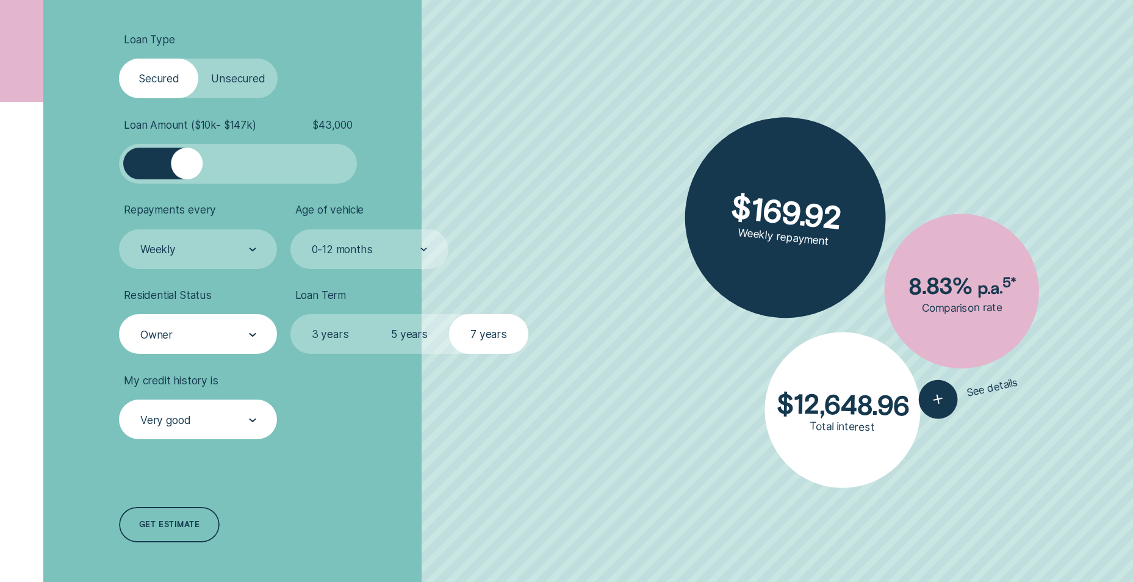
click at [425, 326] on label "5 years" at bounding box center [409, 334] width 79 height 40
click at [370, 314] on input "5 years" at bounding box center [370, 314] width 0 height 0
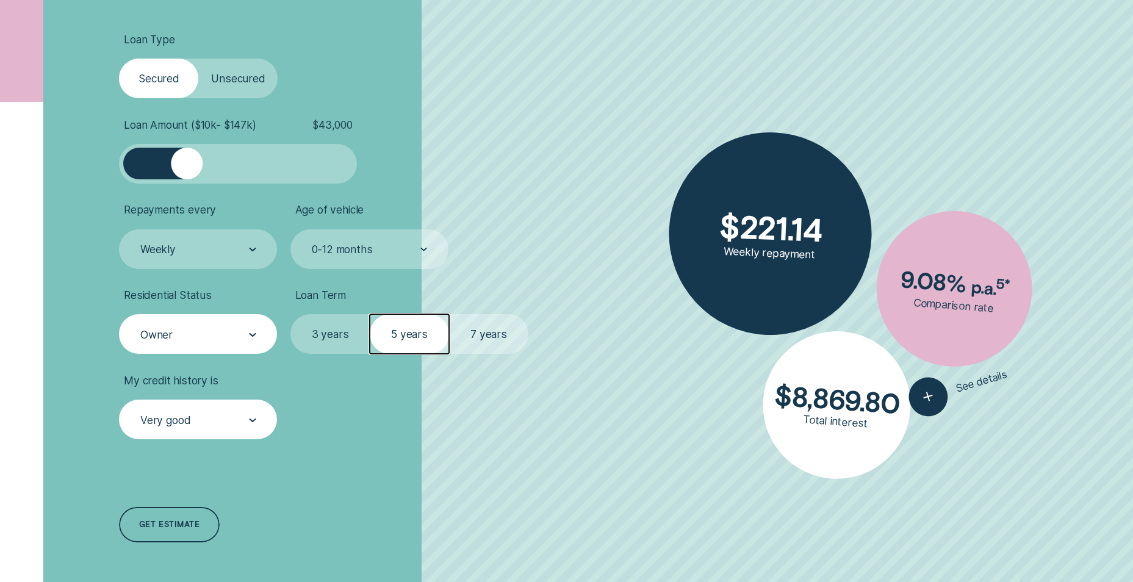
click at [203, 166] on div at bounding box center [238, 164] width 198 height 32
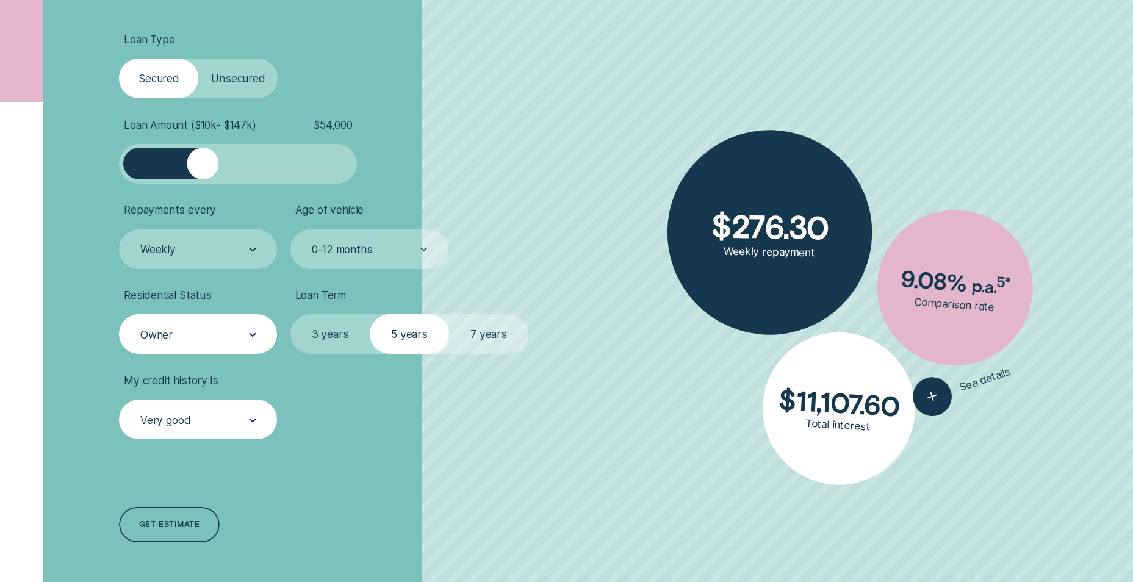
click at [200, 167] on div at bounding box center [203, 164] width 32 height 32
click at [200, 167] on div at bounding box center [200, 164] width 32 height 32
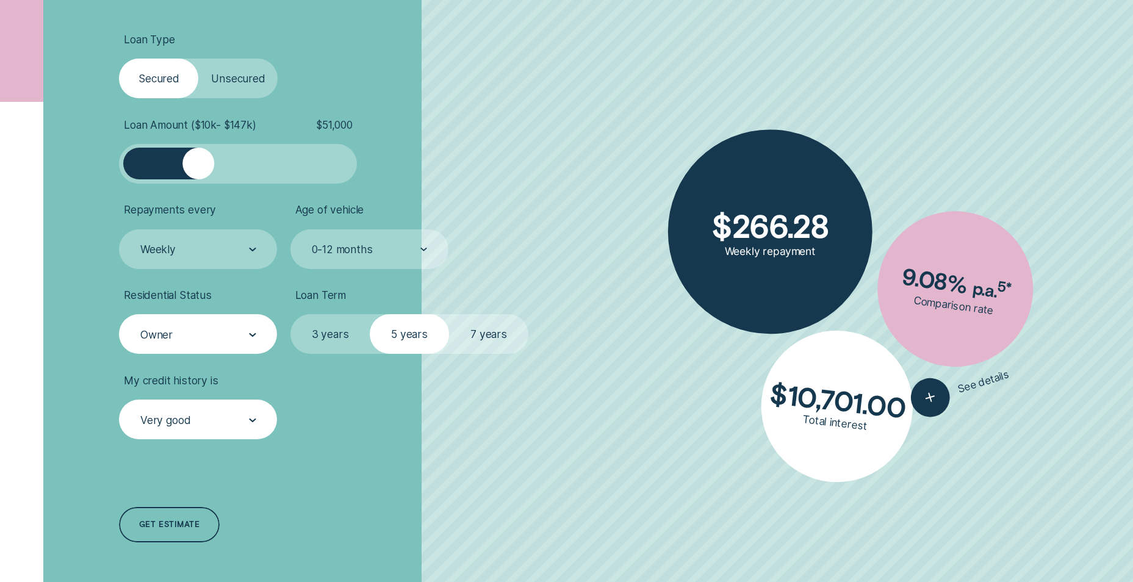
click at [198, 167] on div at bounding box center [198, 164] width 32 height 32
click at [198, 167] on div at bounding box center [197, 164] width 32 height 32
click at [246, 334] on div "Owner" at bounding box center [197, 334] width 117 height 15
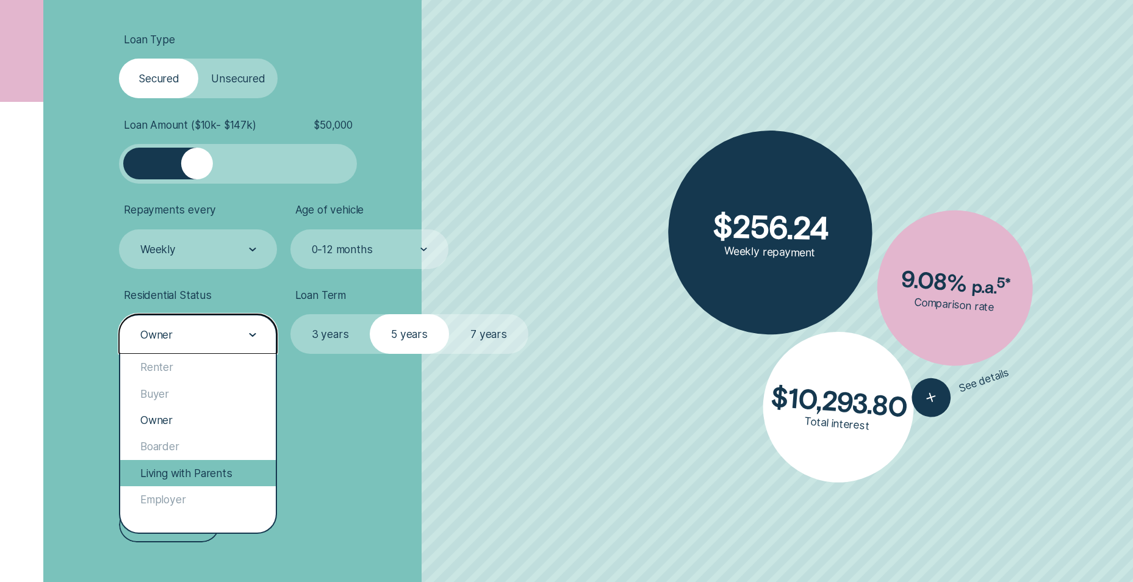
click at [198, 479] on div "Living with Parents" at bounding box center [198, 473] width 156 height 26
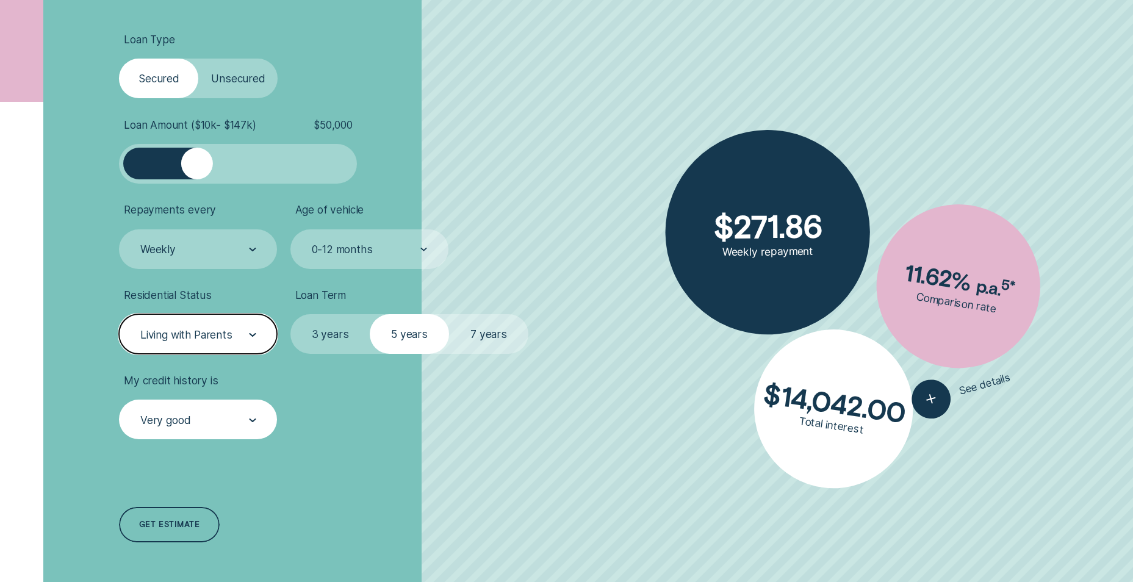
click at [214, 338] on div "Living with Parents" at bounding box center [186, 334] width 92 height 13
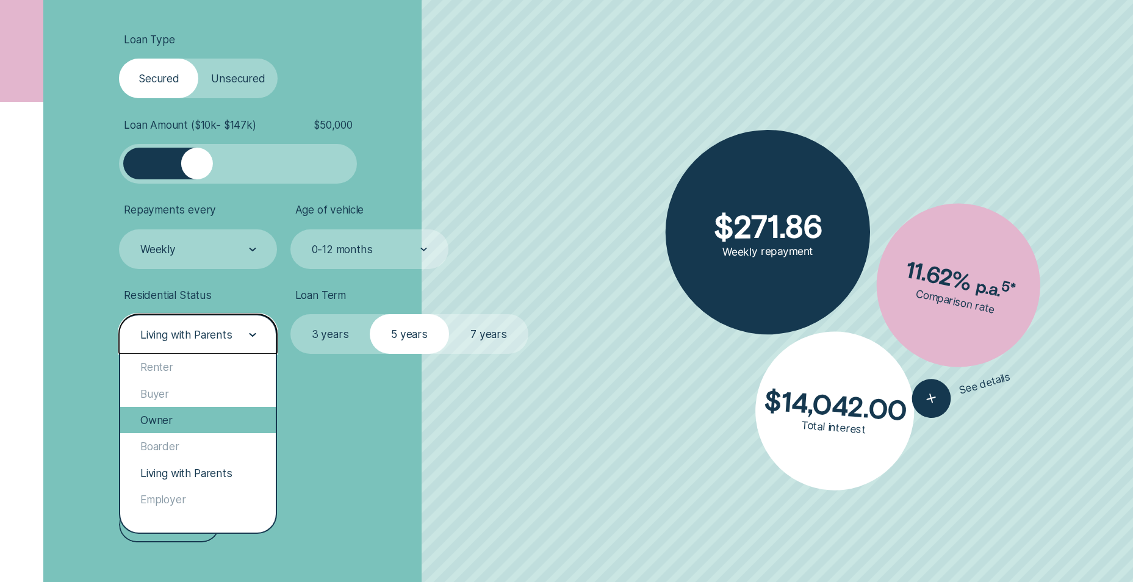
click at [199, 414] on div "Owner" at bounding box center [198, 420] width 156 height 26
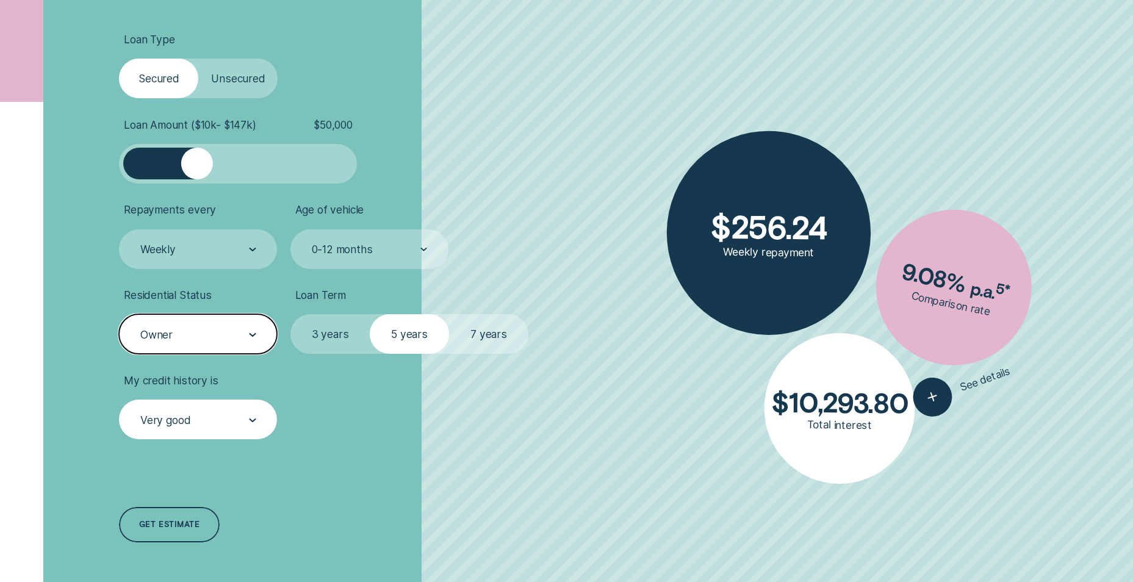
click at [217, 337] on div "Owner" at bounding box center [197, 334] width 117 height 15
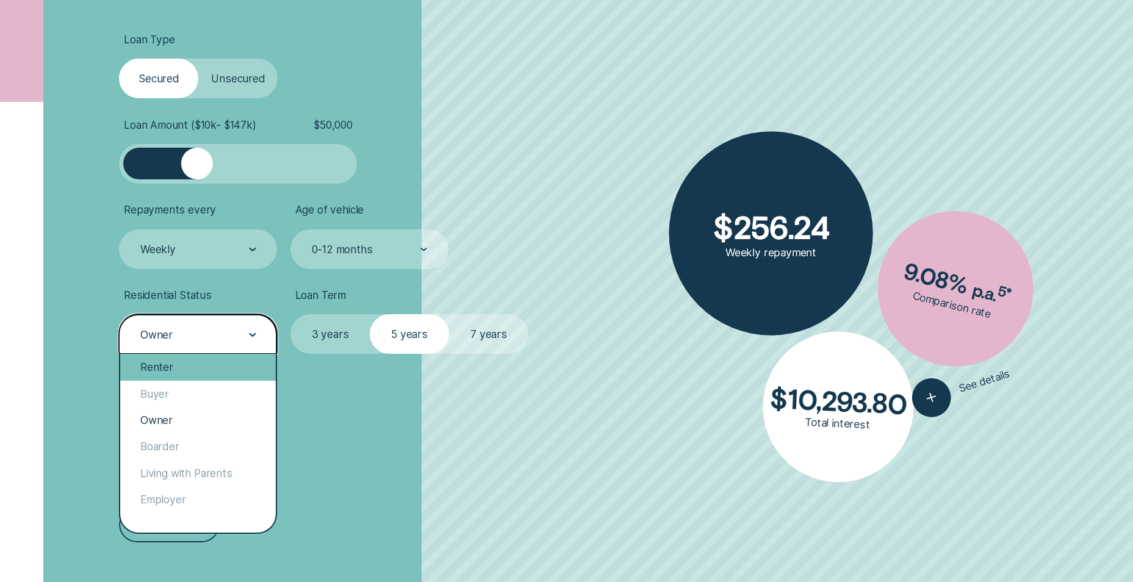
click at [210, 367] on div "Renter" at bounding box center [198, 367] width 156 height 26
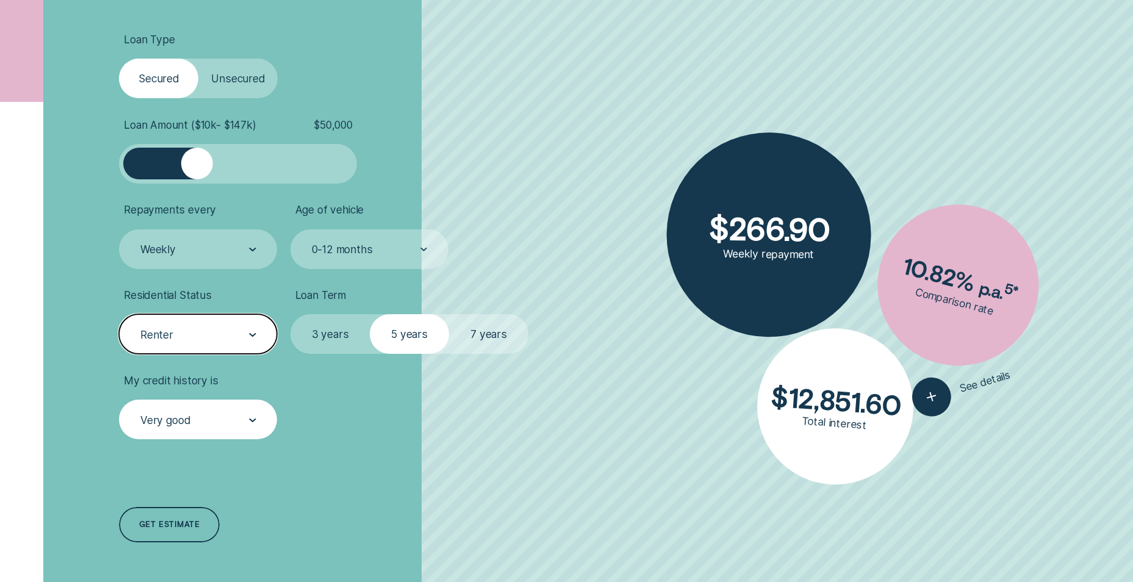
click at [225, 329] on div "Renter" at bounding box center [197, 334] width 117 height 15
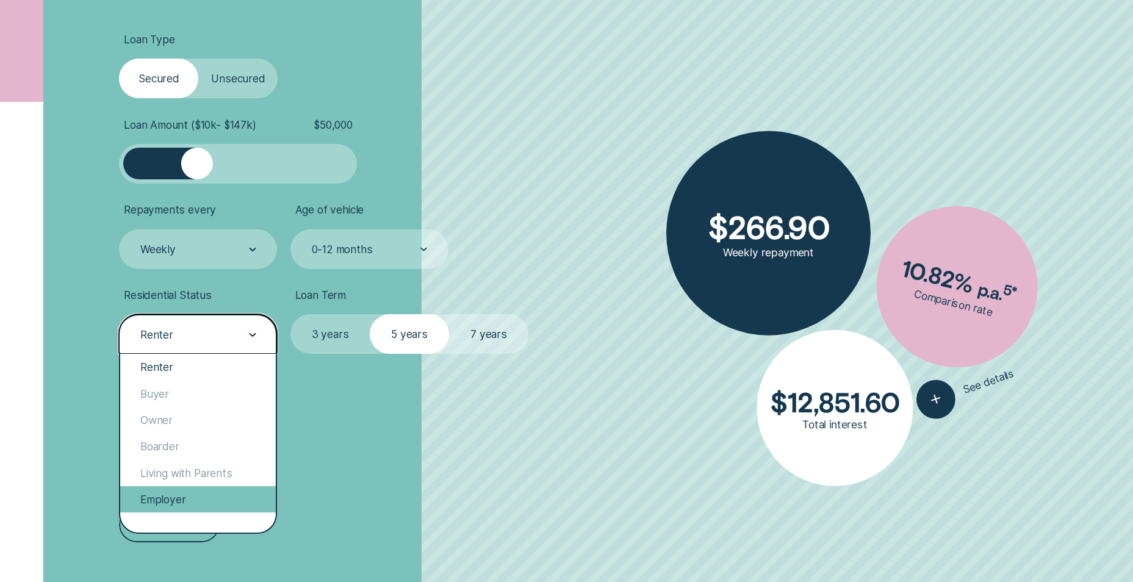
click at [176, 492] on div "Employer" at bounding box center [198, 499] width 156 height 26
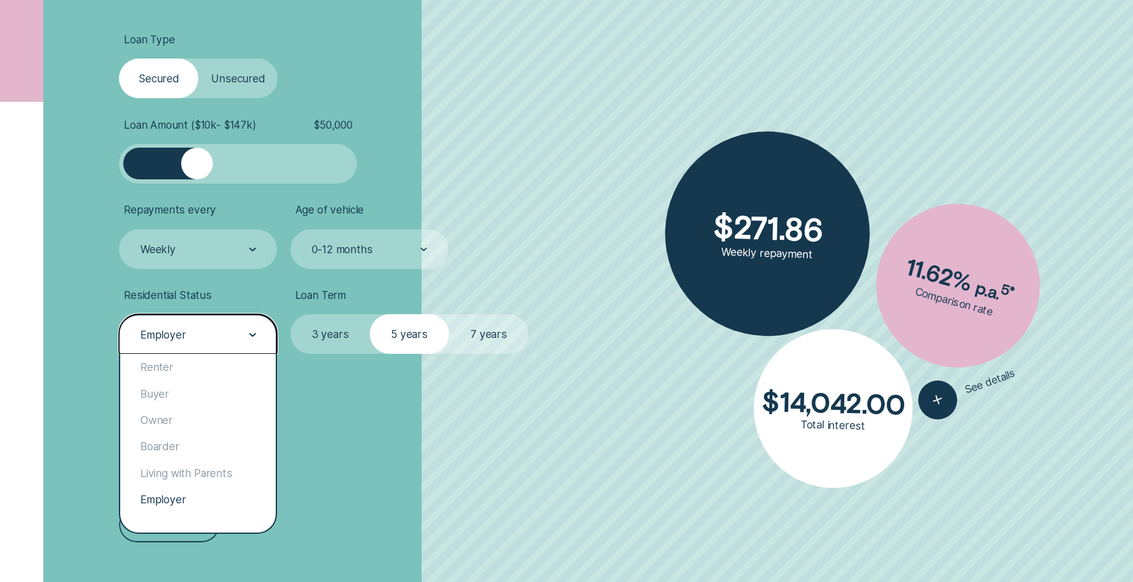
click at [249, 333] on div at bounding box center [252, 334] width 7 height 38
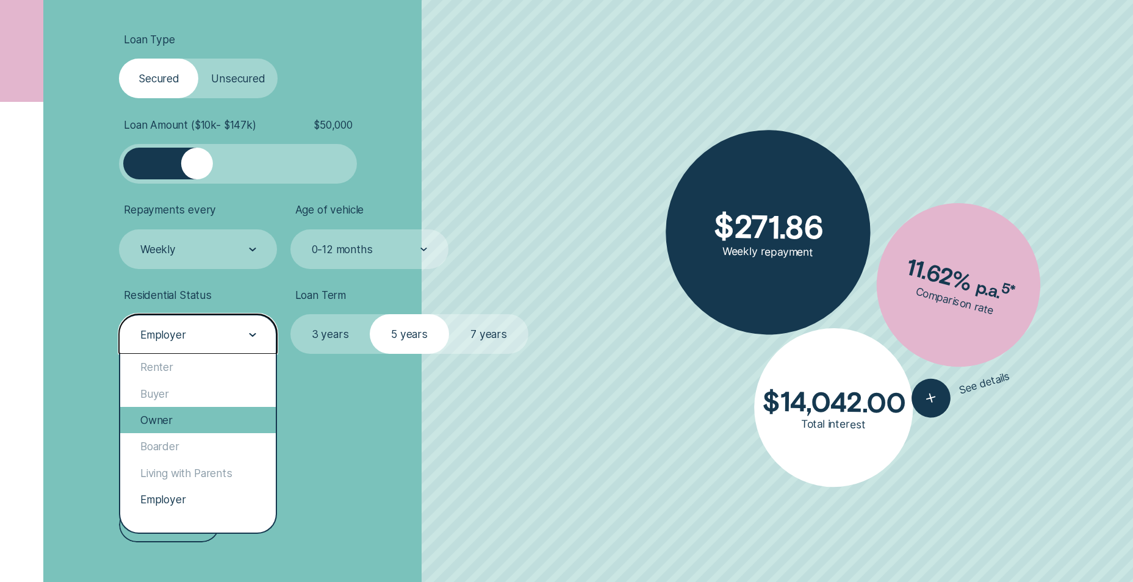
click at [199, 411] on div "Owner" at bounding box center [198, 420] width 156 height 26
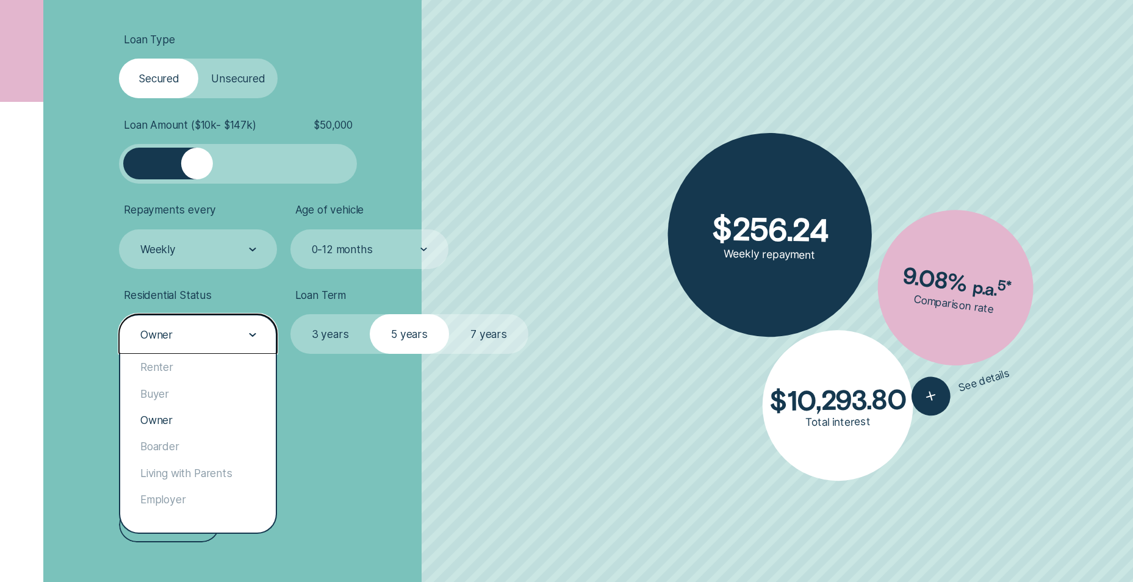
click at [261, 325] on div "Owner" at bounding box center [198, 334] width 158 height 40
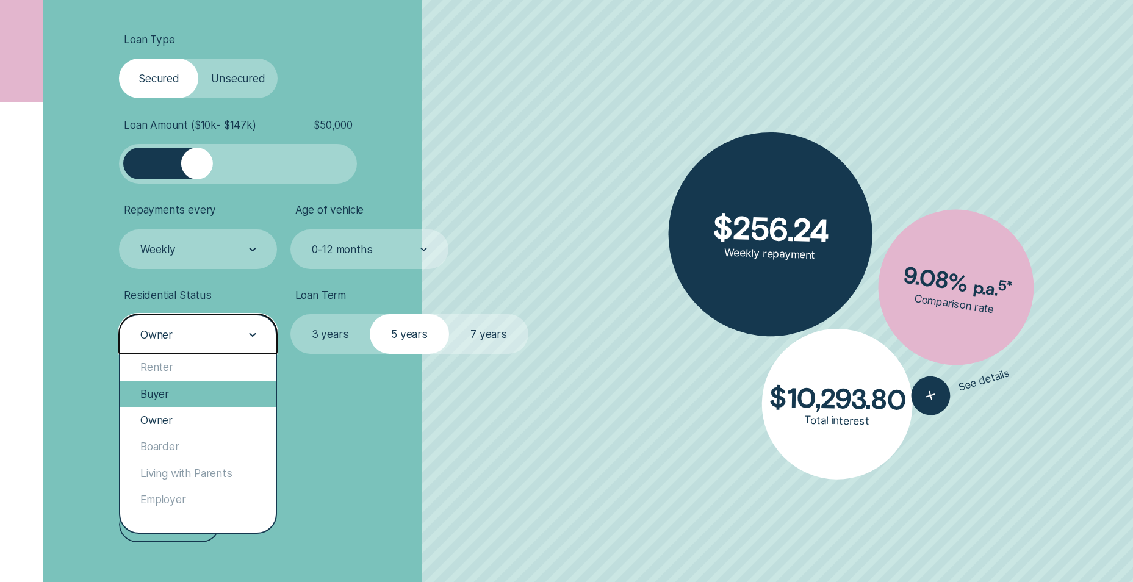
click at [178, 389] on div "Buyer" at bounding box center [198, 394] width 156 height 26
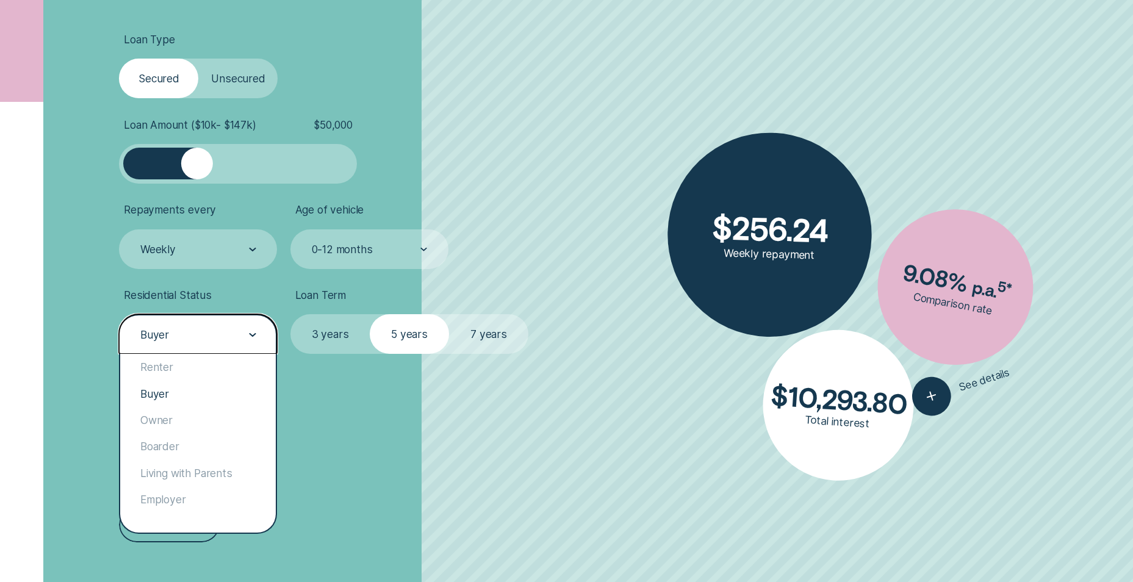
click at [212, 326] on div "Buyer" at bounding box center [198, 334] width 158 height 40
click at [197, 362] on div "Renter" at bounding box center [198, 367] width 156 height 26
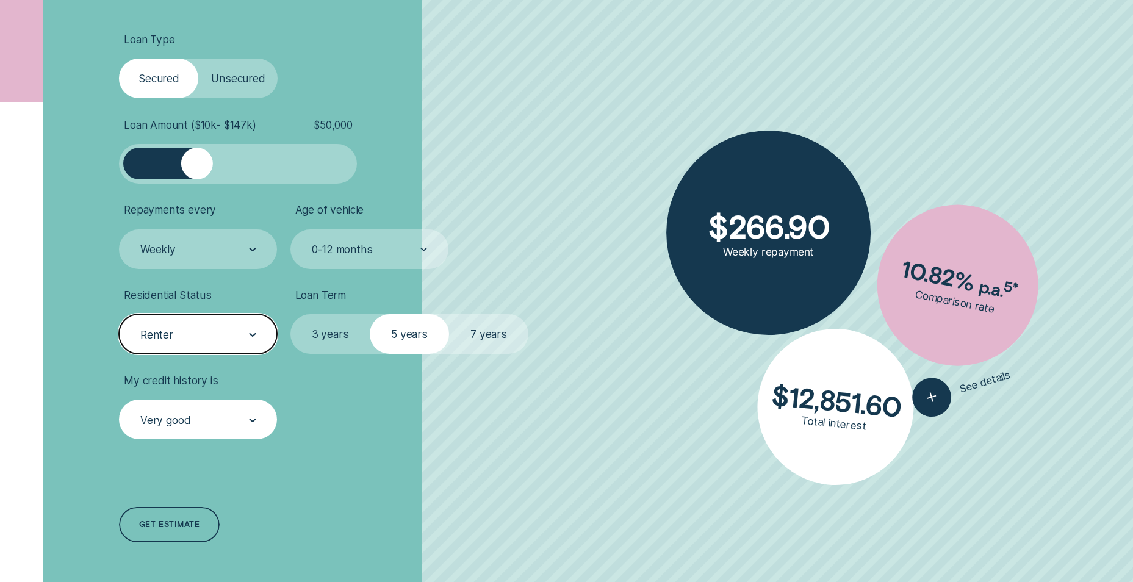
click at [218, 325] on div "Renter" at bounding box center [198, 334] width 158 height 40
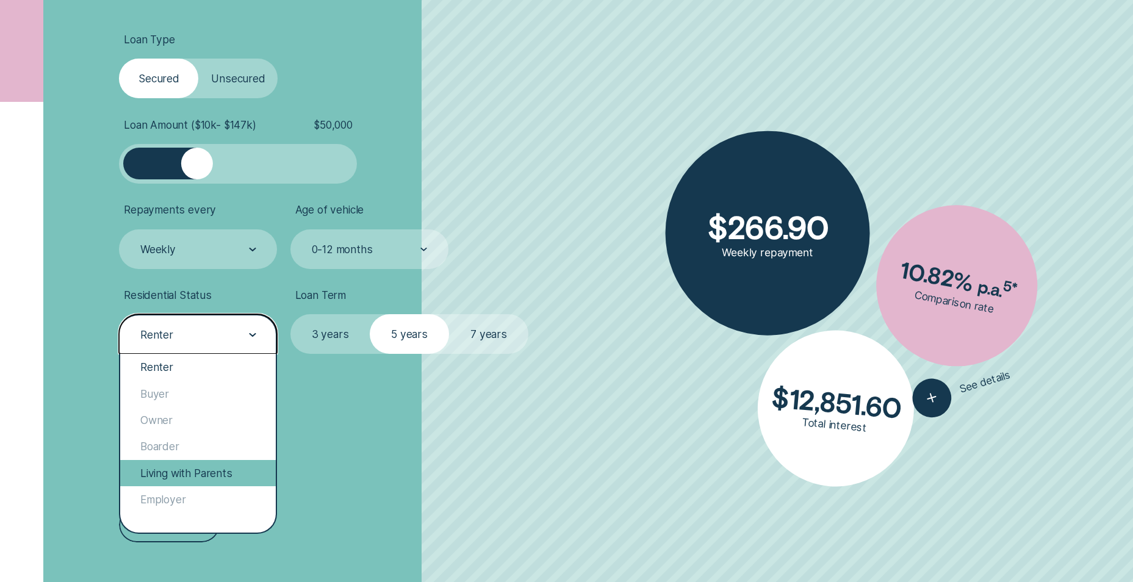
click at [169, 470] on div "Living with Parents" at bounding box center [198, 473] width 156 height 26
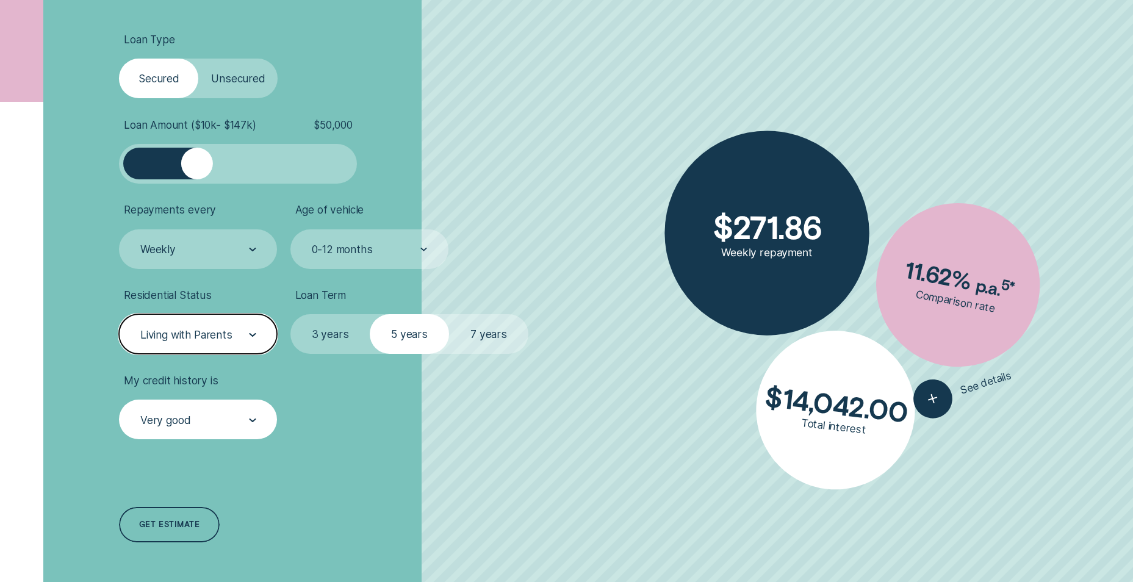
click at [224, 340] on div "Living with Parents" at bounding box center [186, 334] width 92 height 13
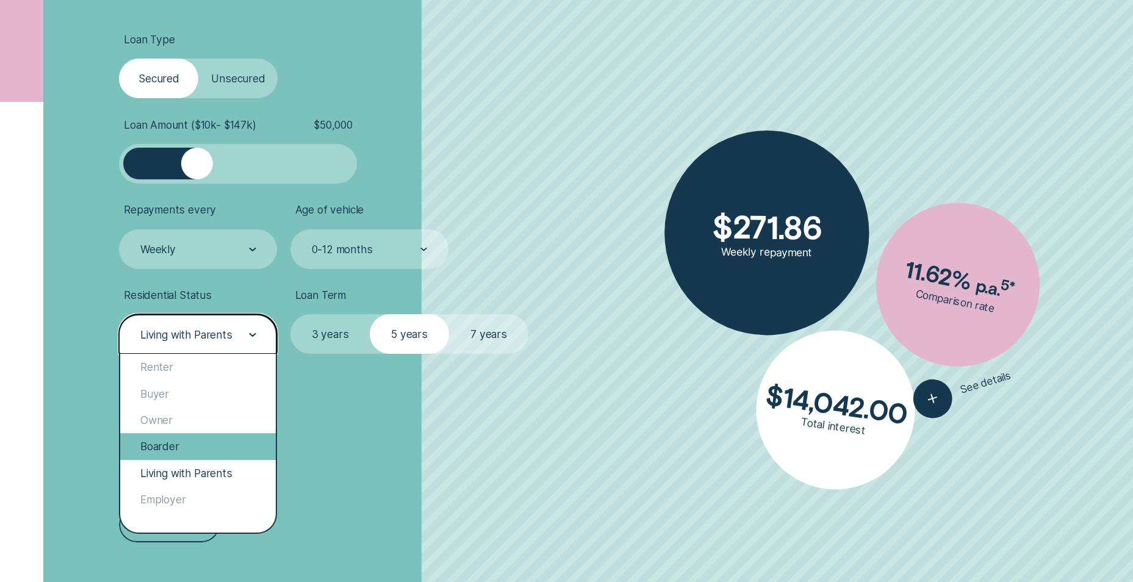
click at [190, 456] on div "Boarder" at bounding box center [198, 446] width 156 height 26
click at [220, 337] on div "Boarder" at bounding box center [197, 334] width 117 height 15
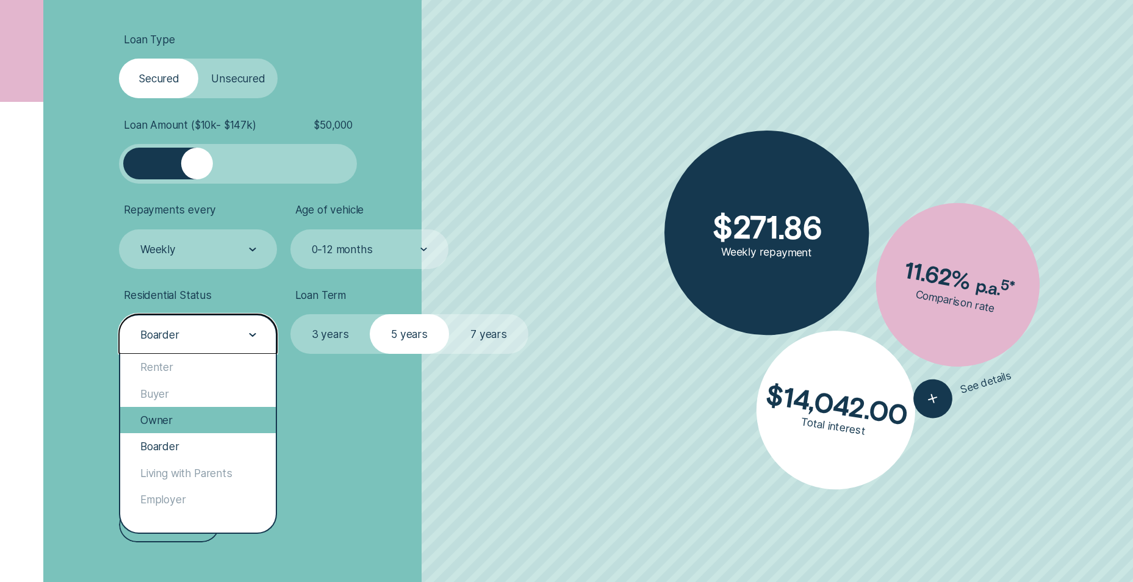
click at [190, 414] on div "Owner" at bounding box center [198, 420] width 156 height 26
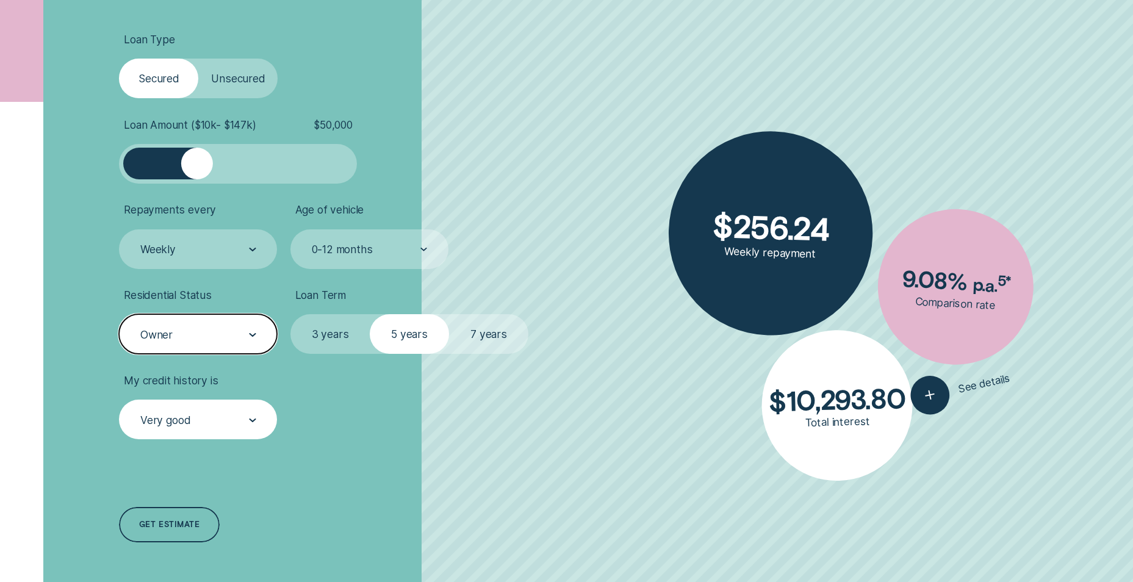
click at [235, 80] on label "Unsecured" at bounding box center [237, 79] width 79 height 40
click at [198, 59] on input "Unsecured" at bounding box center [198, 59] width 0 height 0
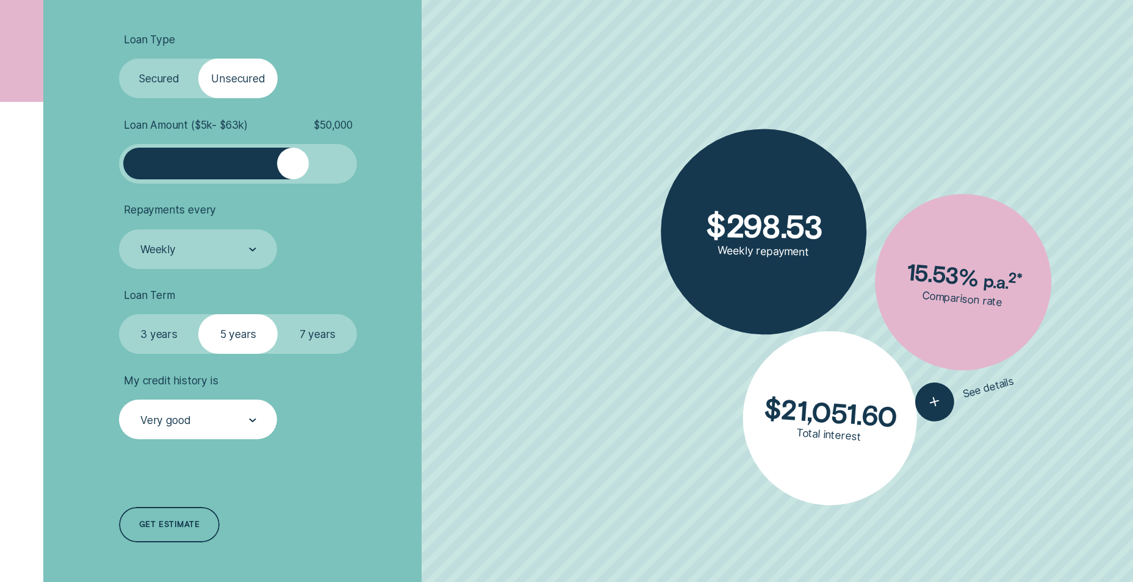
click at [163, 86] on label "Secured" at bounding box center [158, 79] width 79 height 40
click at [119, 59] on input "Secured" at bounding box center [119, 59] width 0 height 0
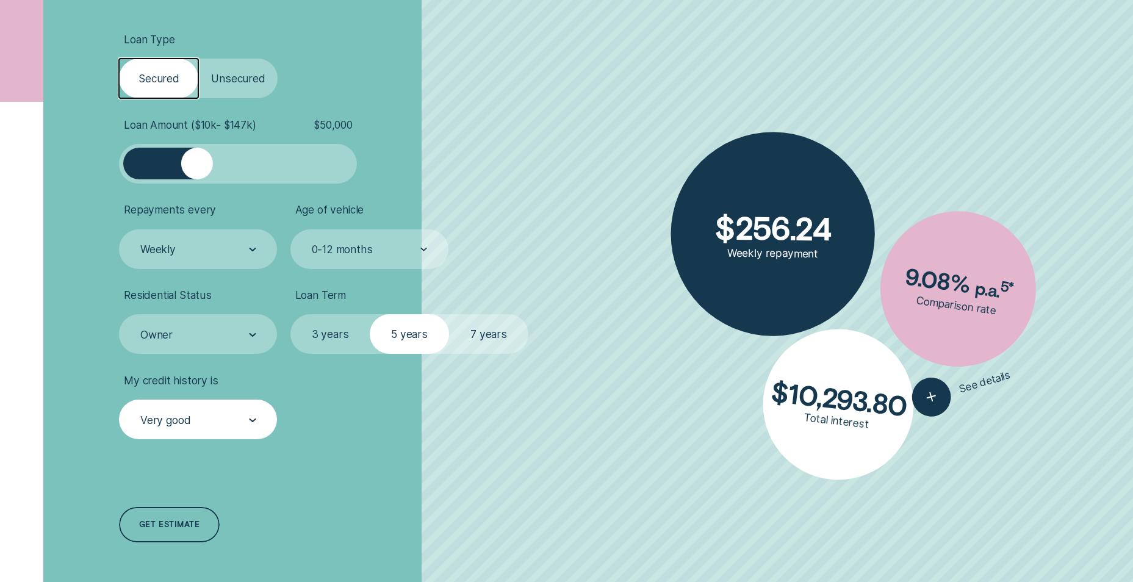
click at [223, 81] on label "Unsecured" at bounding box center [237, 79] width 79 height 40
click at [198, 59] on input "Unsecured" at bounding box center [198, 59] width 0 height 0
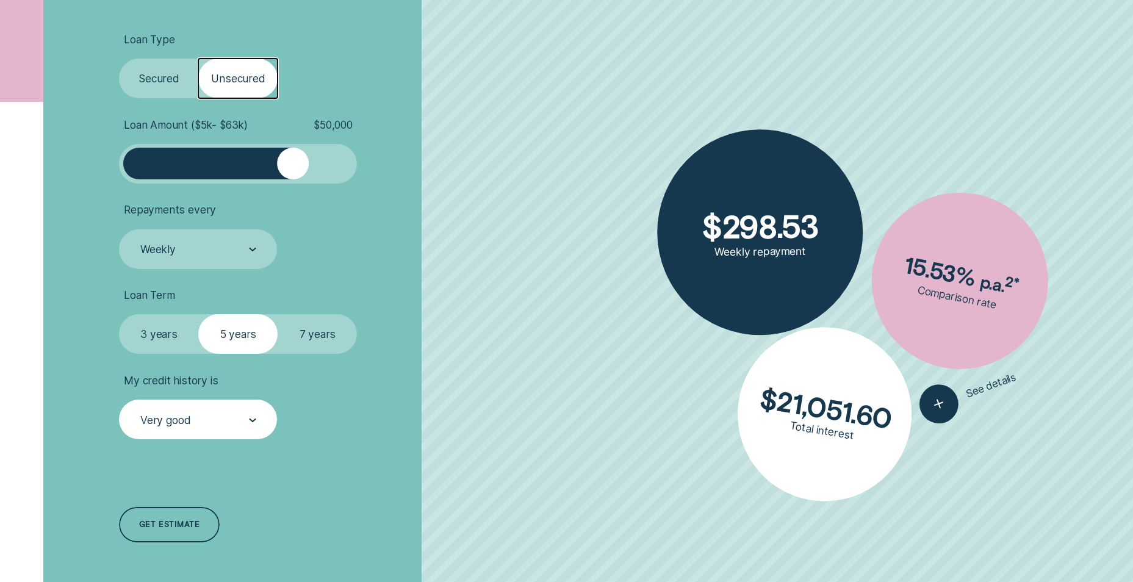
click at [149, 77] on label "Secured" at bounding box center [158, 79] width 79 height 40
click at [119, 59] on input "Secured" at bounding box center [119, 59] width 0 height 0
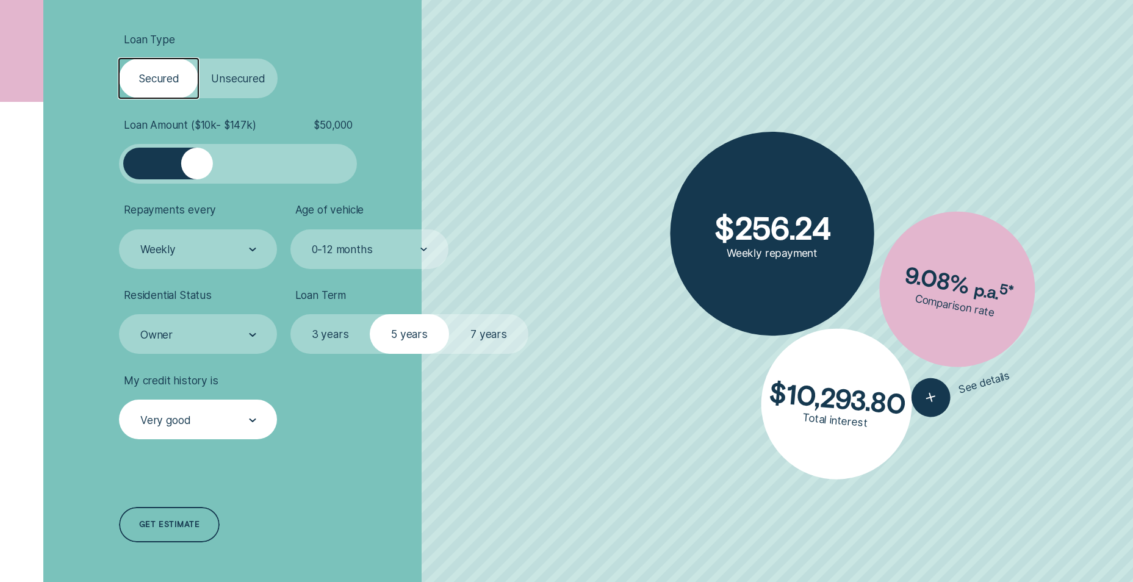
click at [357, 158] on div "Loan Amount ( $10k - $147k ) $ 50,000" at bounding box center [238, 150] width 238 height 65
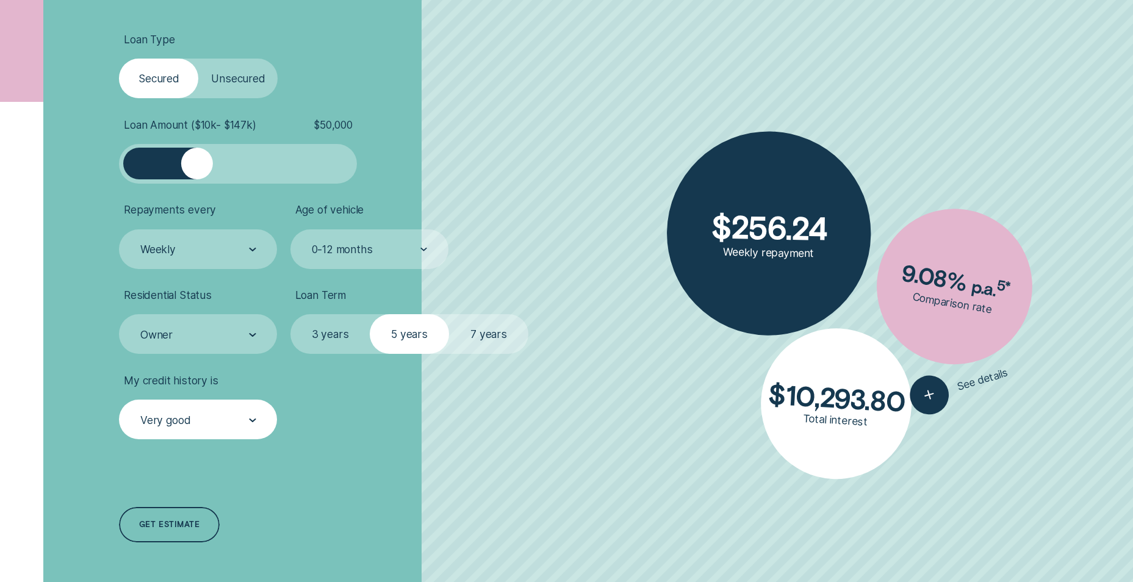
click at [342, 162] on div at bounding box center [345, 164] width 16 height 32
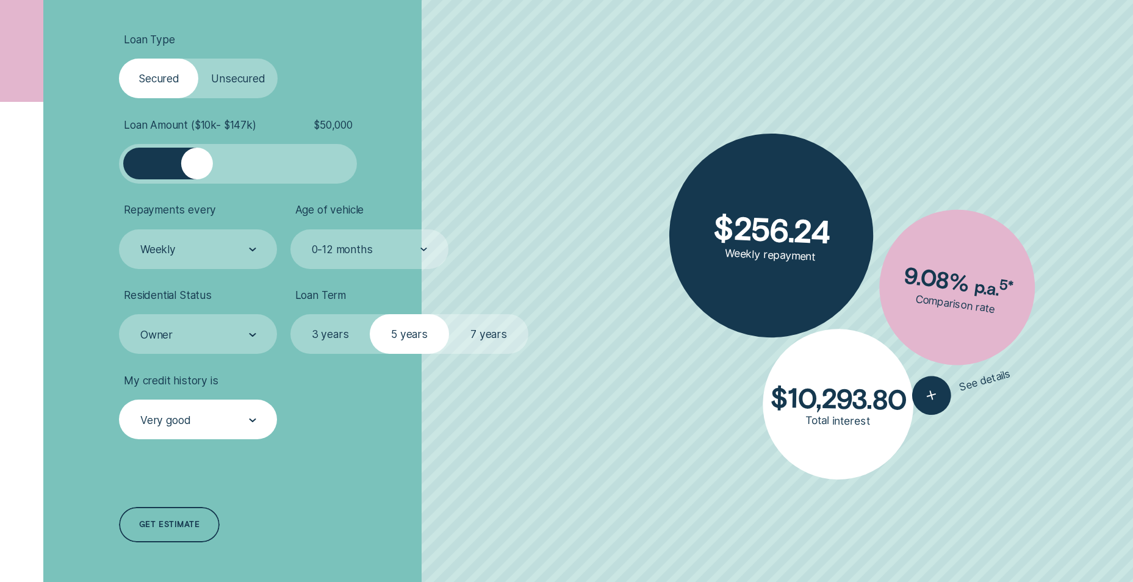
click at [342, 162] on div at bounding box center [345, 164] width 16 height 32
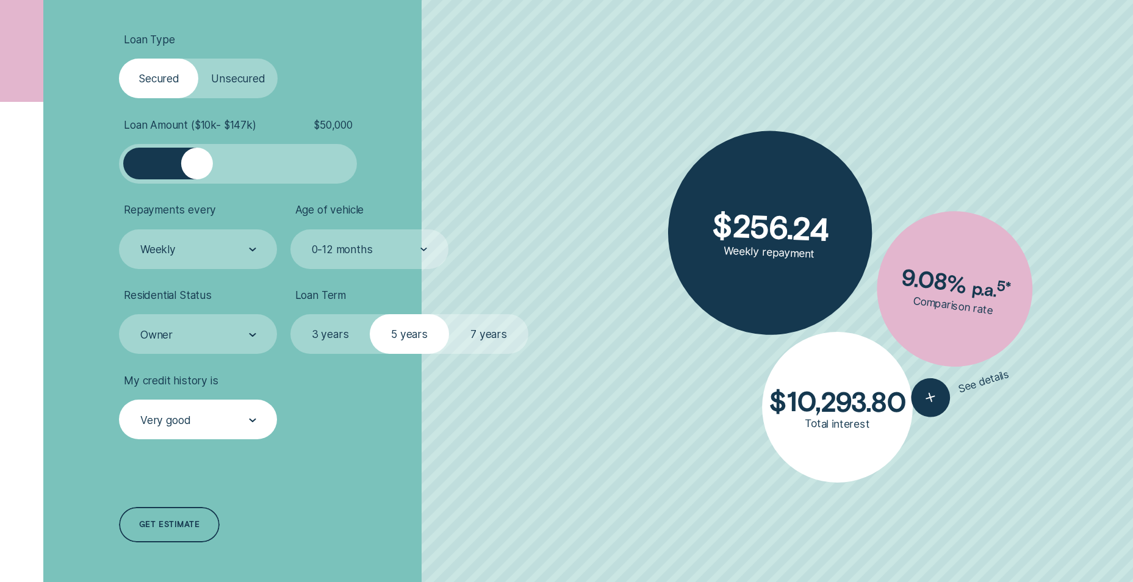
click at [254, 166] on div at bounding box center [238, 164] width 198 height 32
click at [287, 166] on div at bounding box center [238, 164] width 198 height 32
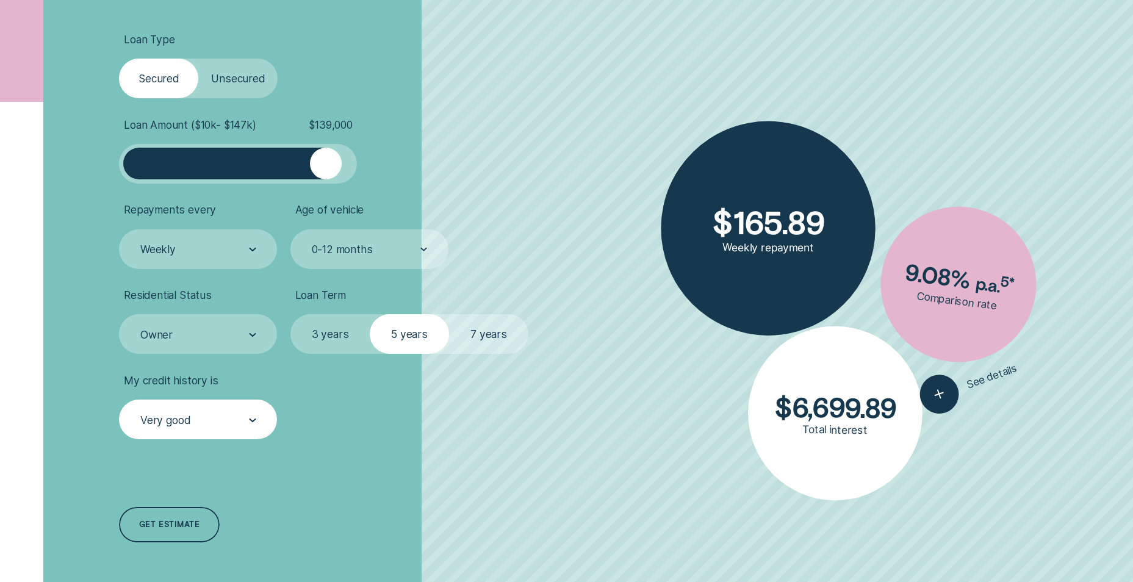
click at [326, 165] on div at bounding box center [238, 164] width 198 height 32
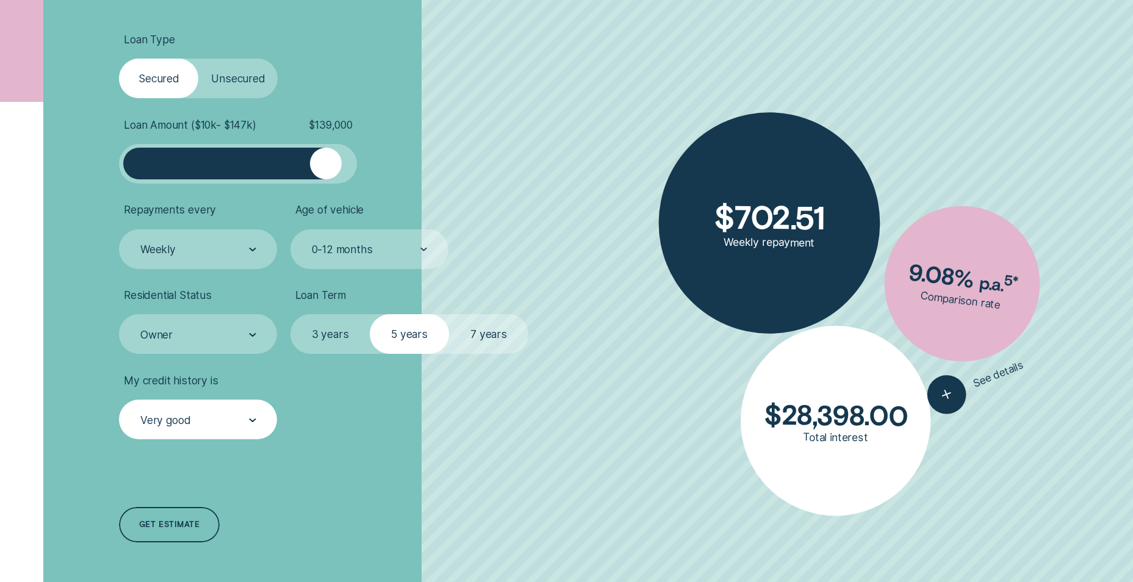
click at [351, 165] on div at bounding box center [345, 164] width 16 height 32
click at [343, 164] on div at bounding box center [345, 164] width 16 height 32
drag, startPoint x: 331, startPoint y: 169, endPoint x: 358, endPoint y: 168, distance: 26.9
click at [358, 168] on li "Loan Amount ( $10k - $147k ) $ 147,000" at bounding box center [301, 150] width 365 height 65
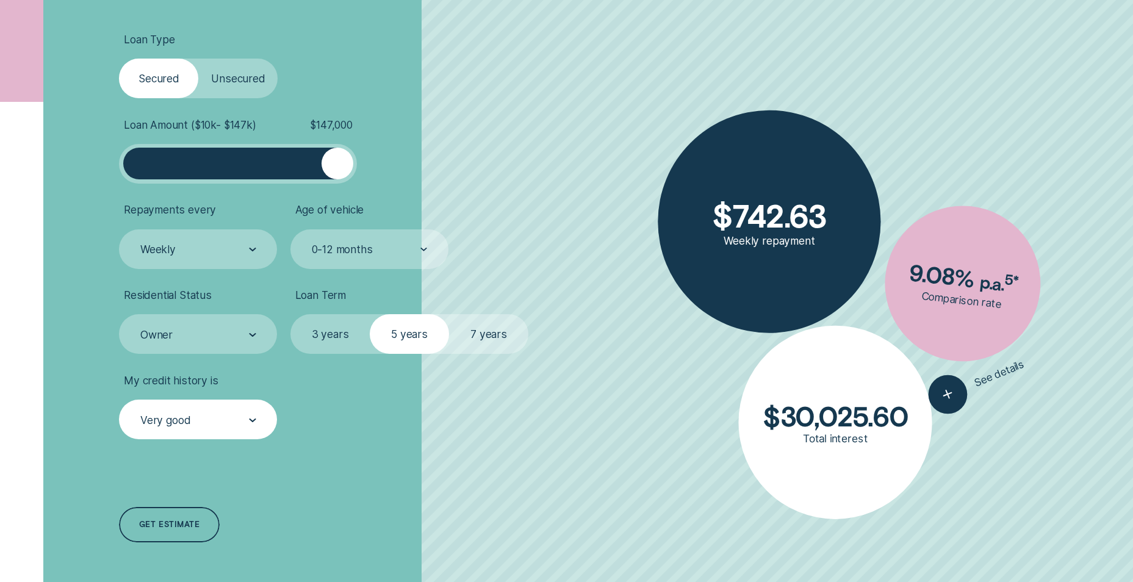
drag, startPoint x: 345, startPoint y: 164, endPoint x: 355, endPoint y: 162, distance: 9.2
click at [355, 162] on div at bounding box center [238, 164] width 238 height 40
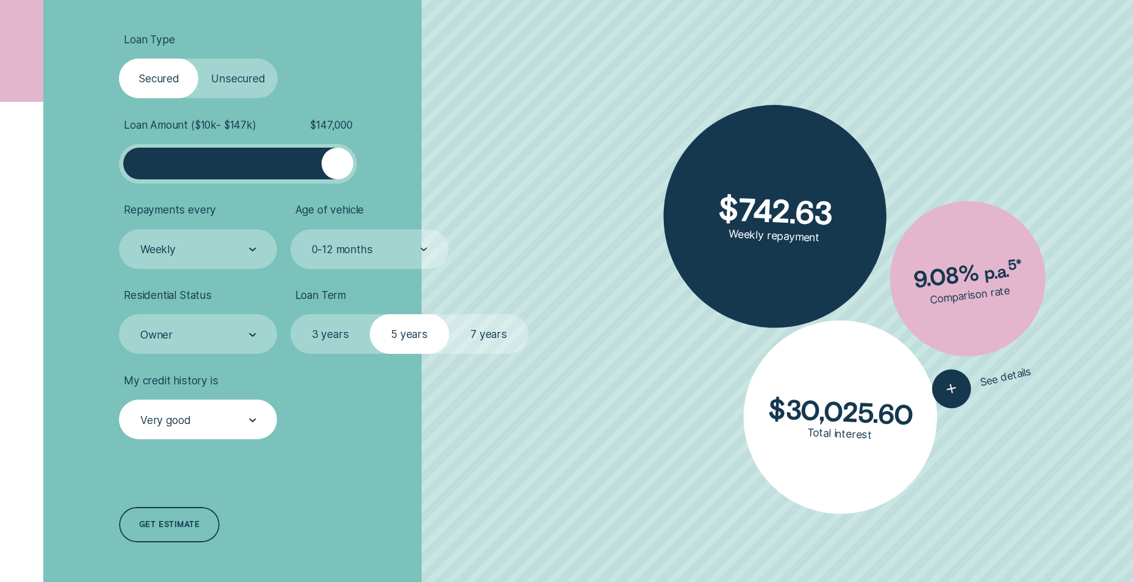
click at [333, 333] on label "3 years" at bounding box center [329, 334] width 79 height 40
click at [290, 314] on input "3 years" at bounding box center [290, 314] width 0 height 0
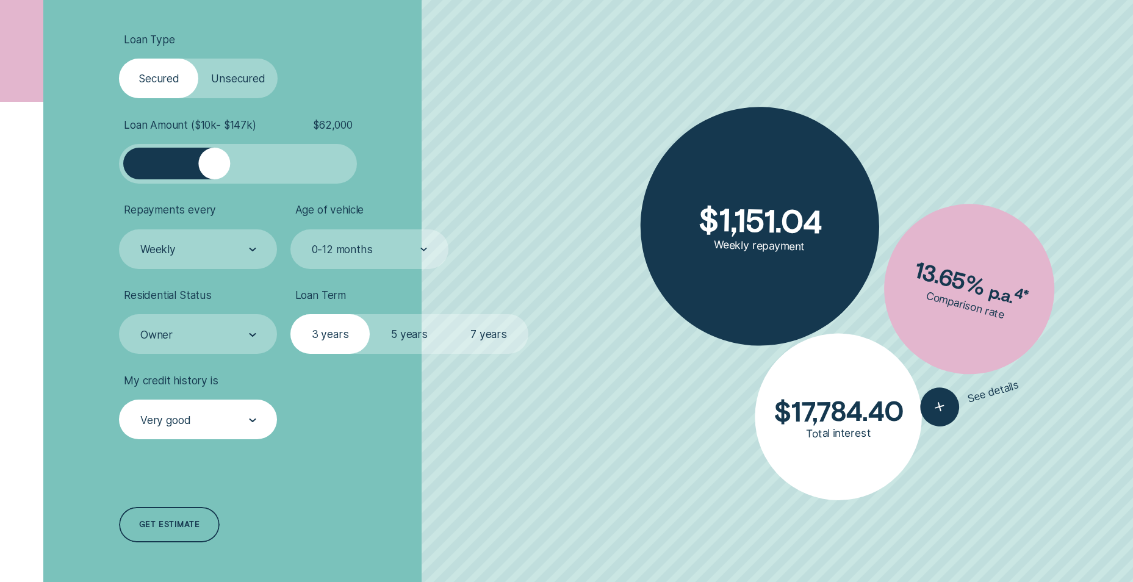
click at [215, 168] on div at bounding box center [238, 164] width 198 height 32
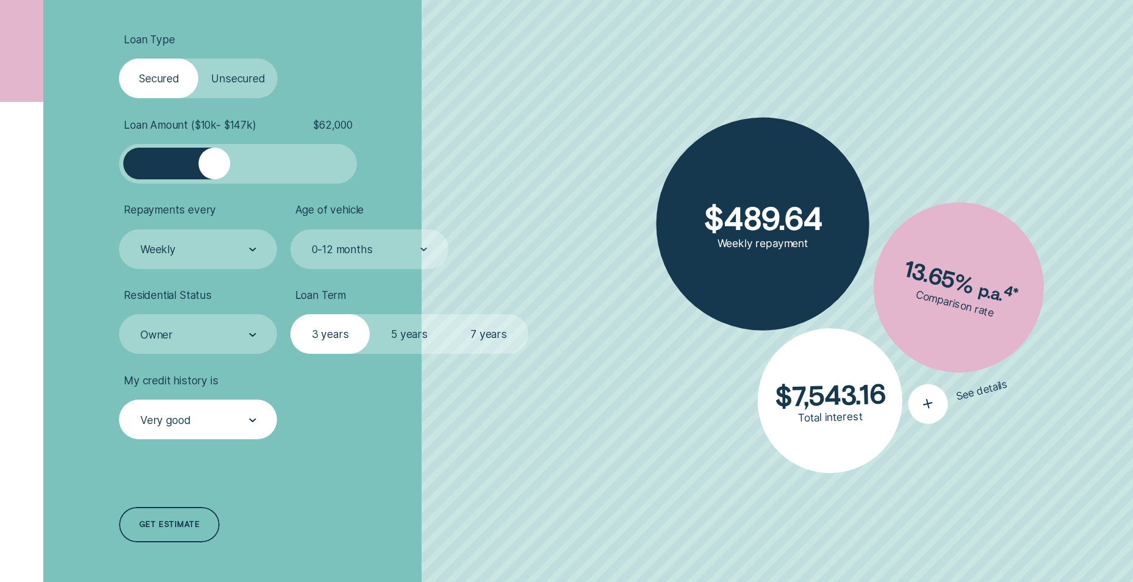
click at [939, 400] on div "button" at bounding box center [928, 404] width 48 height 48
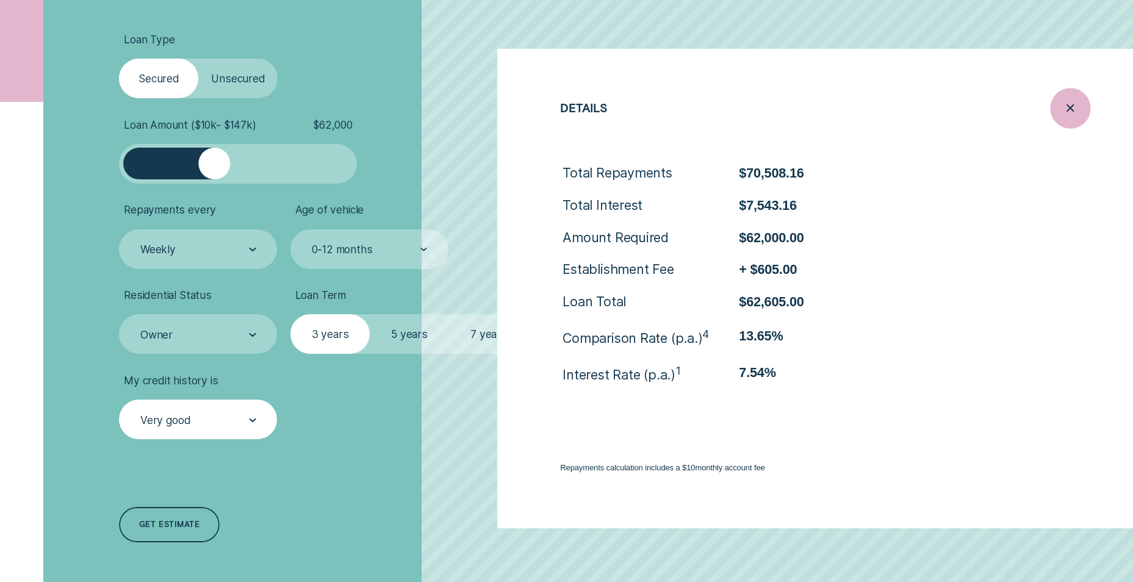
click at [1072, 109] on line "Close loan details" at bounding box center [1070, 108] width 6 height 6
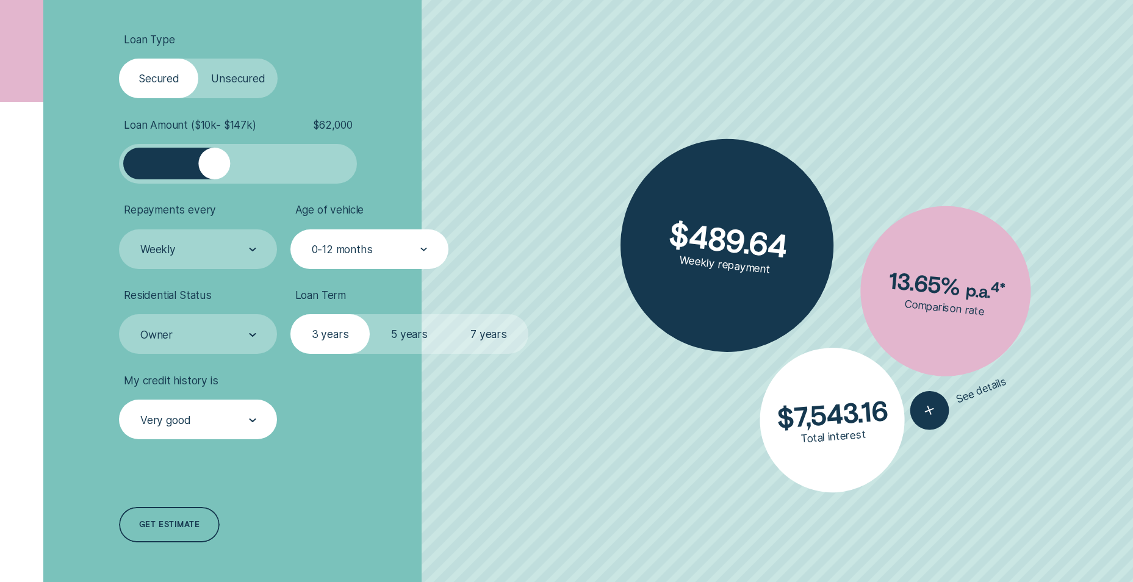
click at [420, 258] on div at bounding box center [423, 250] width 7 height 38
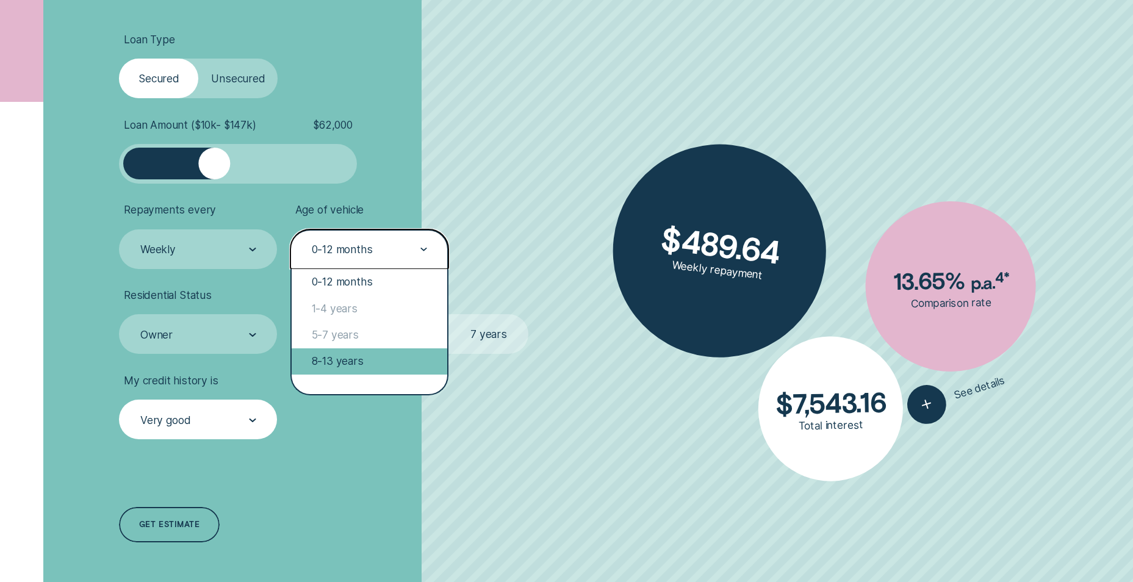
click at [363, 350] on div "8-13 years" at bounding box center [370, 361] width 156 height 26
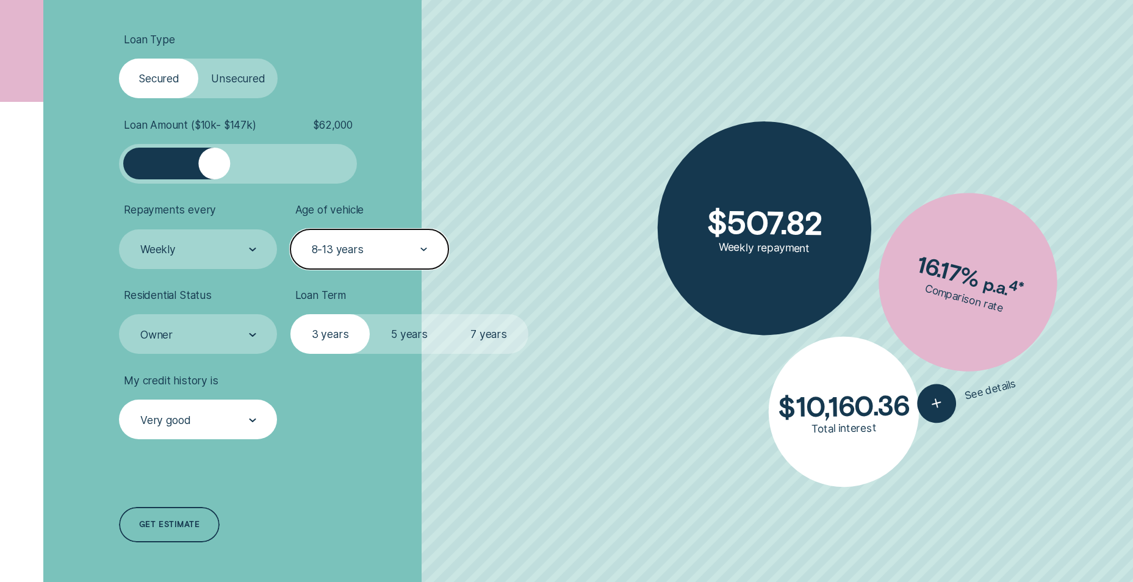
click at [413, 245] on div "8-13 years" at bounding box center [369, 249] width 117 height 15
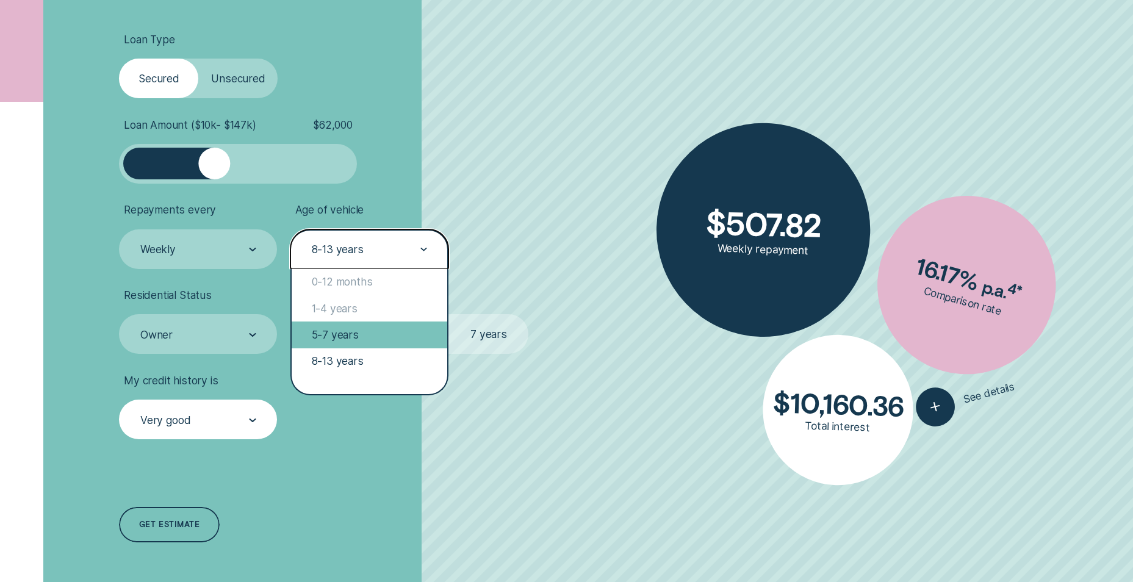
click at [357, 333] on div "5-7 years" at bounding box center [370, 335] width 156 height 26
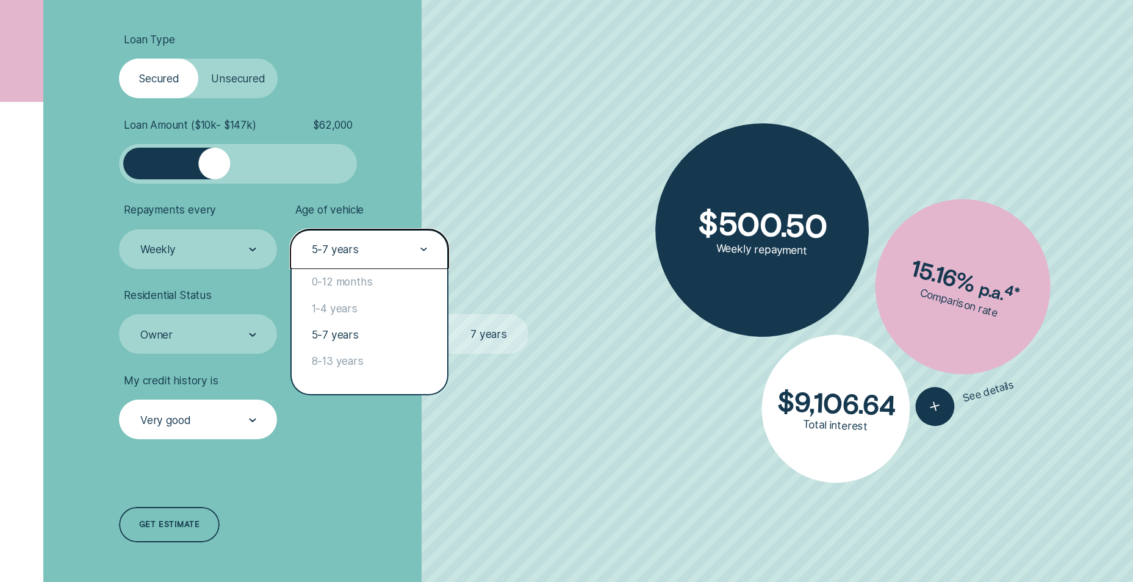
click at [430, 253] on div "5-7 years" at bounding box center [369, 249] width 158 height 40
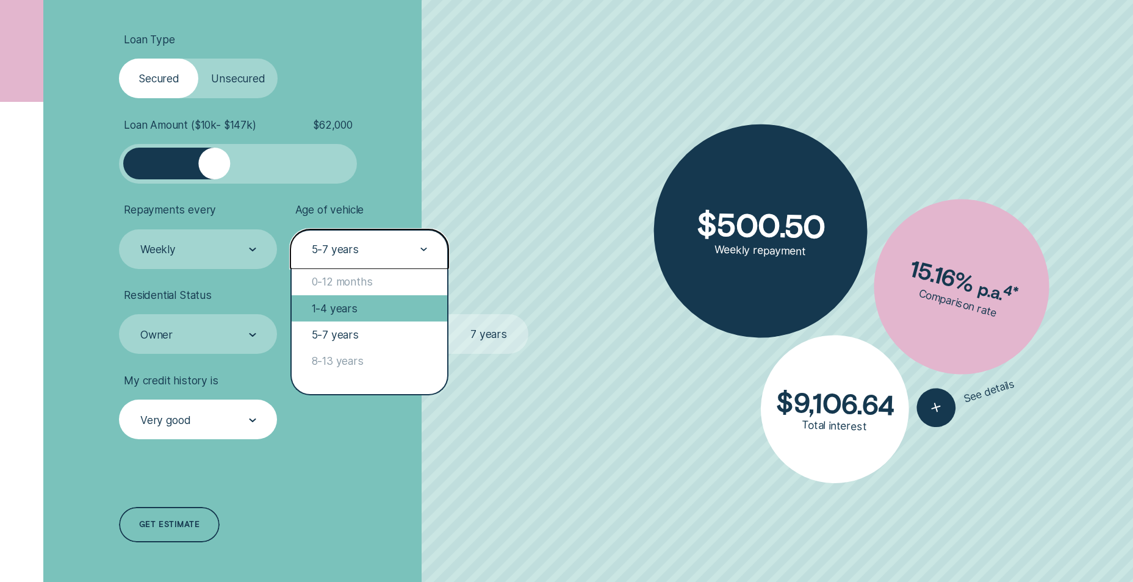
click at [370, 304] on div "1-4 years" at bounding box center [370, 308] width 156 height 26
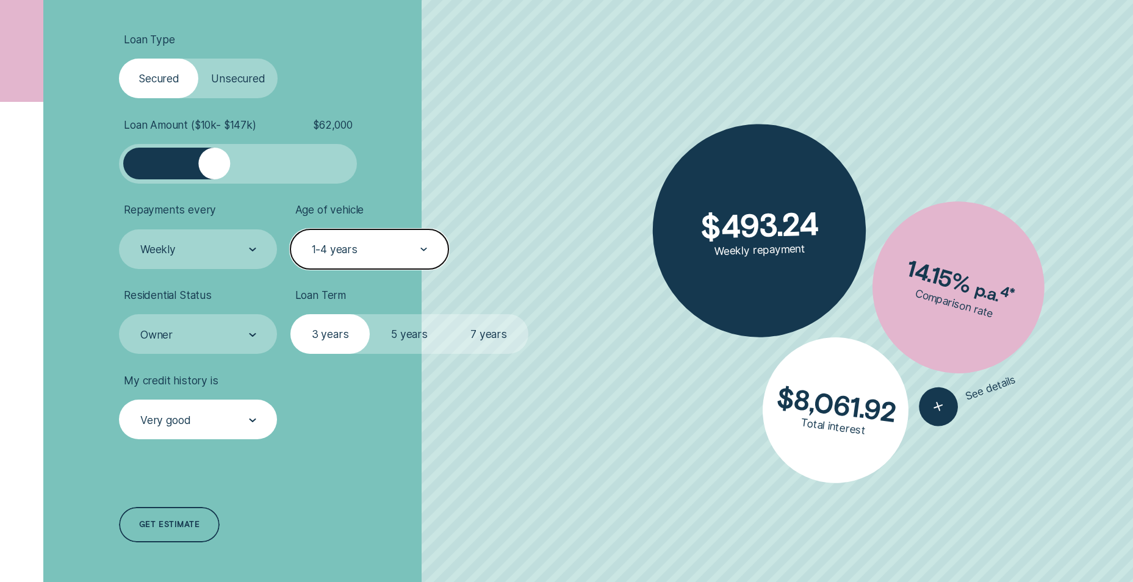
click at [355, 254] on div "1-4 years" at bounding box center [335, 249] width 46 height 13
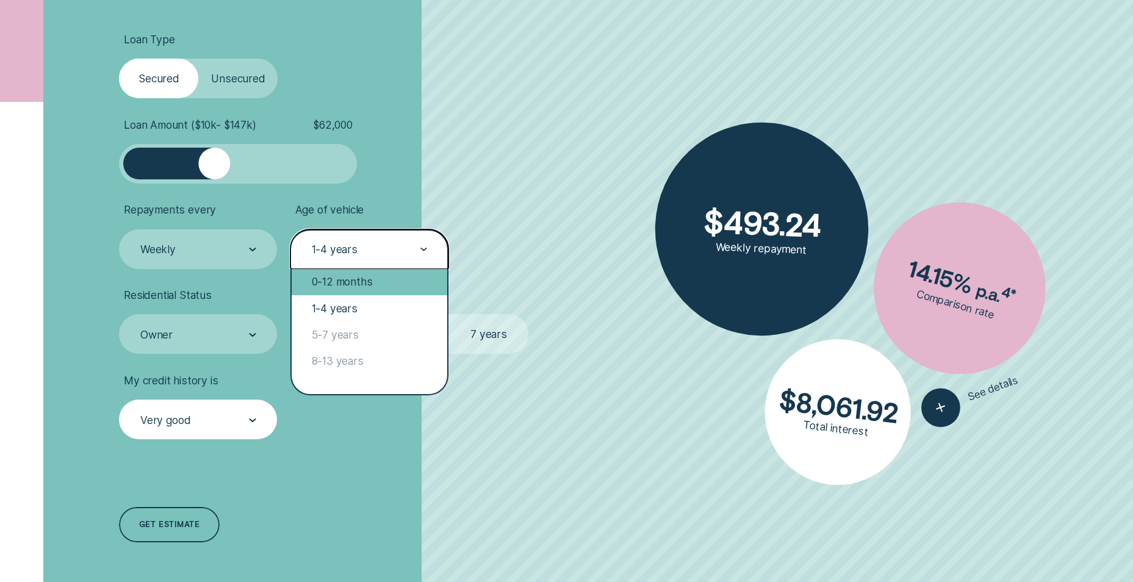
click at [344, 279] on div "0-12 months" at bounding box center [370, 282] width 156 height 26
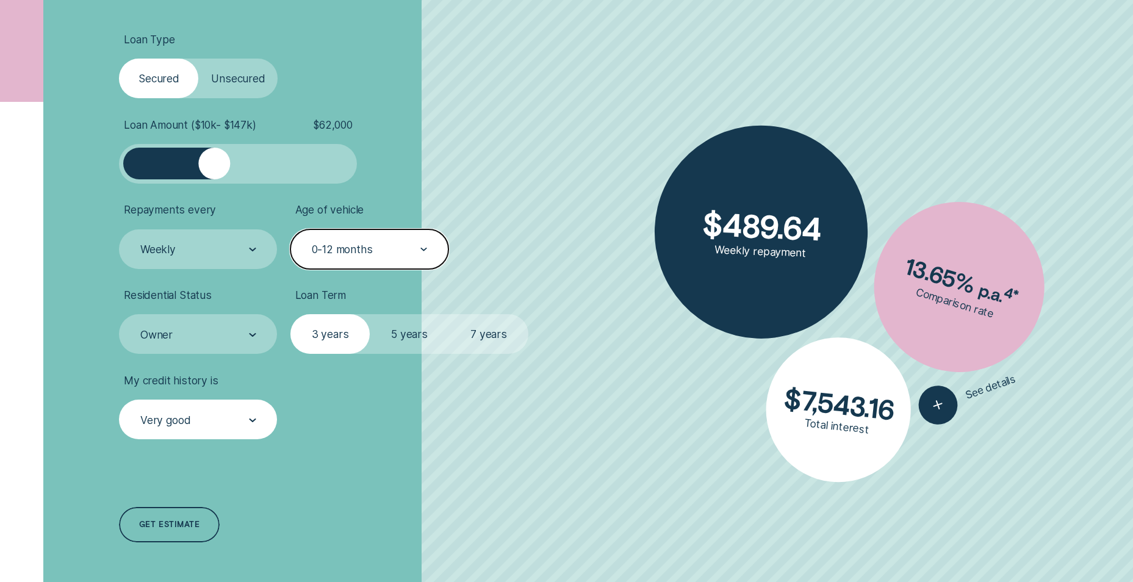
click at [396, 333] on label "5 years" at bounding box center [409, 334] width 79 height 40
click at [370, 314] on input "5 years" at bounding box center [370, 314] width 0 height 0
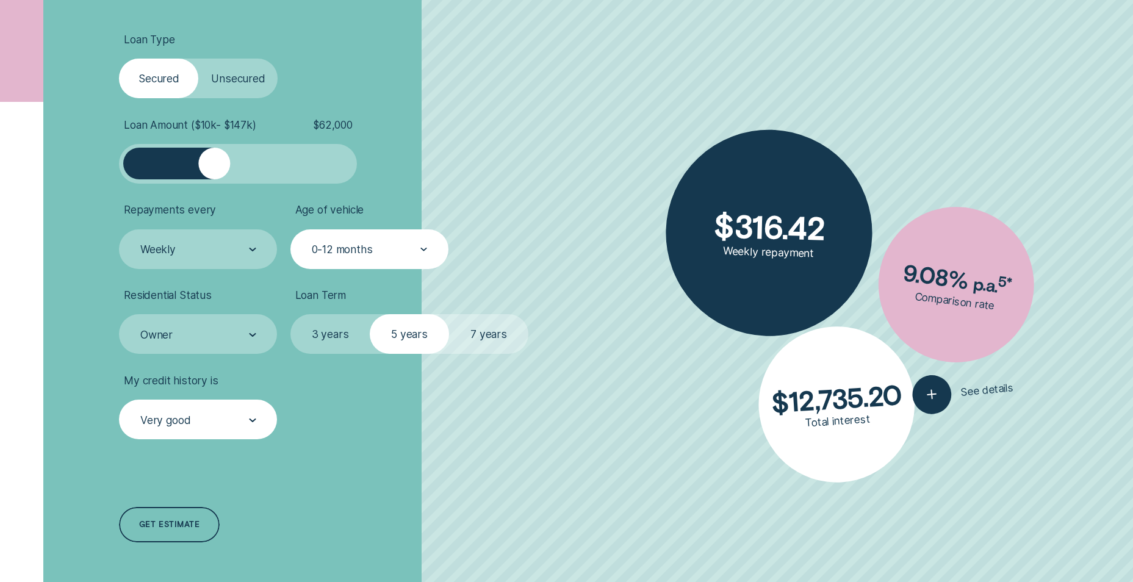
click at [236, 82] on label "Unsecured" at bounding box center [237, 79] width 79 height 40
click at [198, 59] on input "Unsecured" at bounding box center [198, 59] width 0 height 0
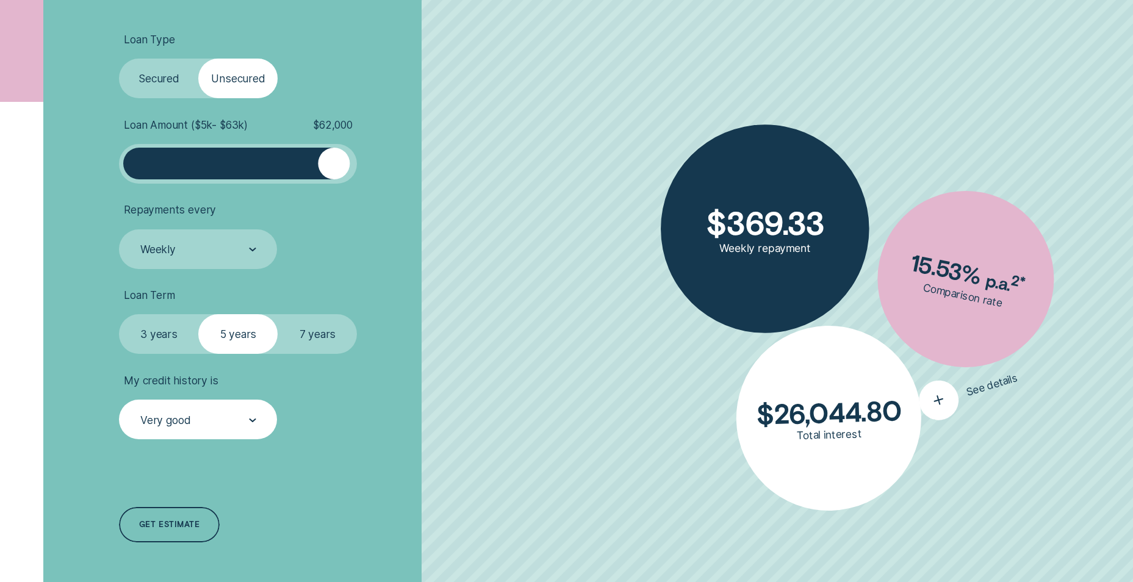
click at [941, 402] on icon "button" at bounding box center [939, 400] width 24 height 23
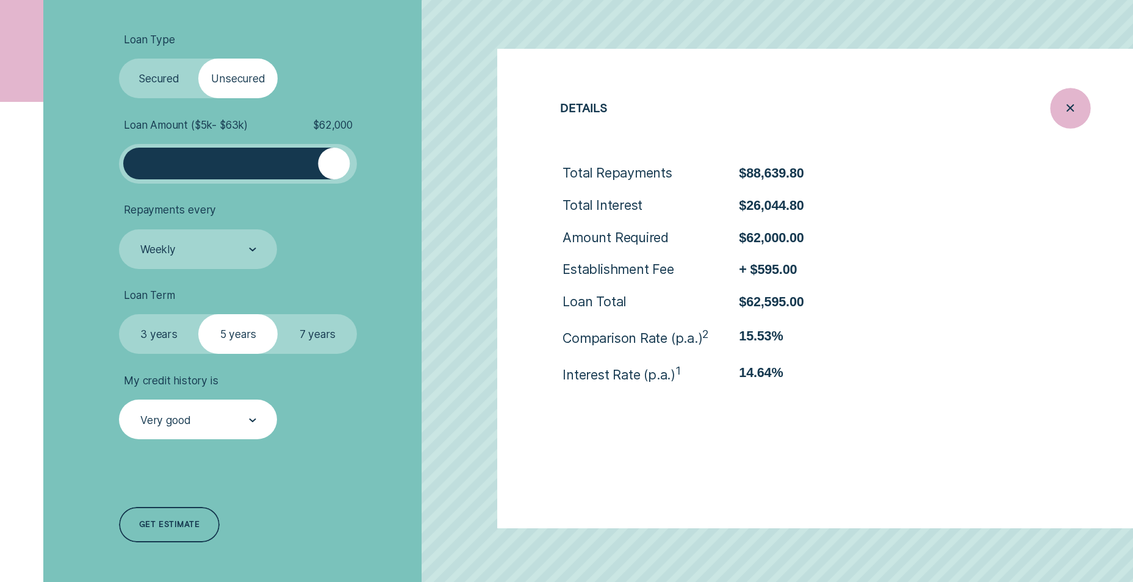
click at [1075, 106] on icon "Close loan details" at bounding box center [1071, 108] width 20 height 19
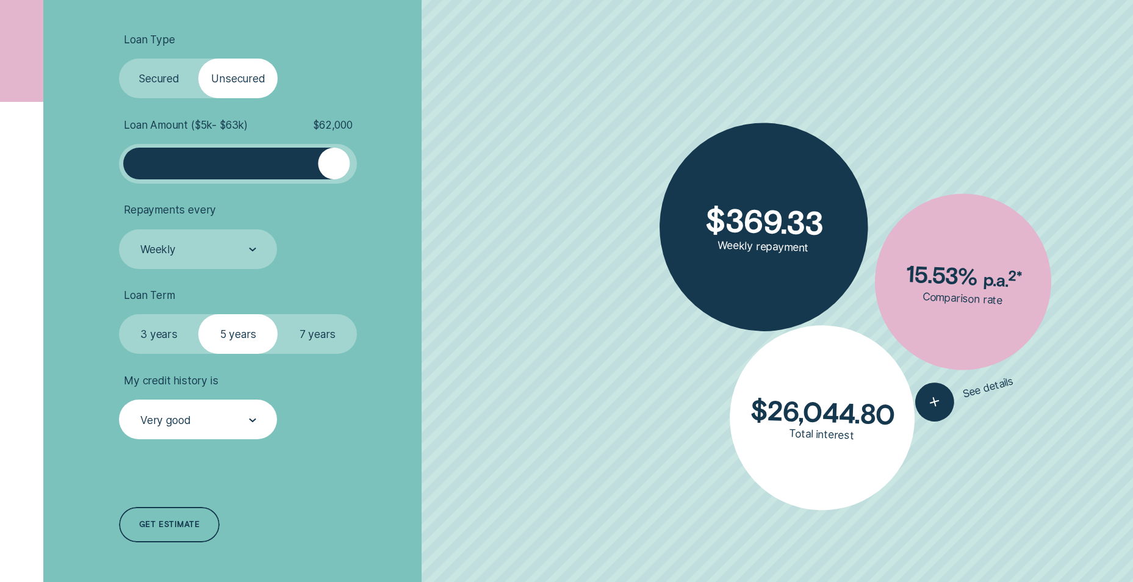
click at [171, 90] on label "Secured" at bounding box center [158, 79] width 79 height 40
click at [119, 59] on input "Secured" at bounding box center [119, 59] width 0 height 0
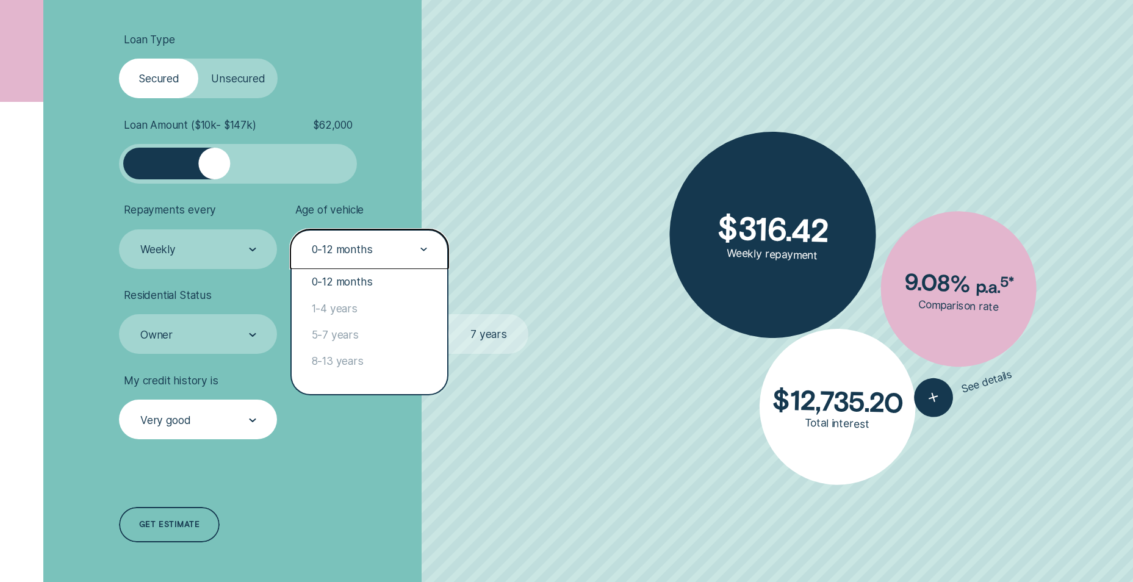
click at [421, 247] on div at bounding box center [423, 250] width 7 height 38
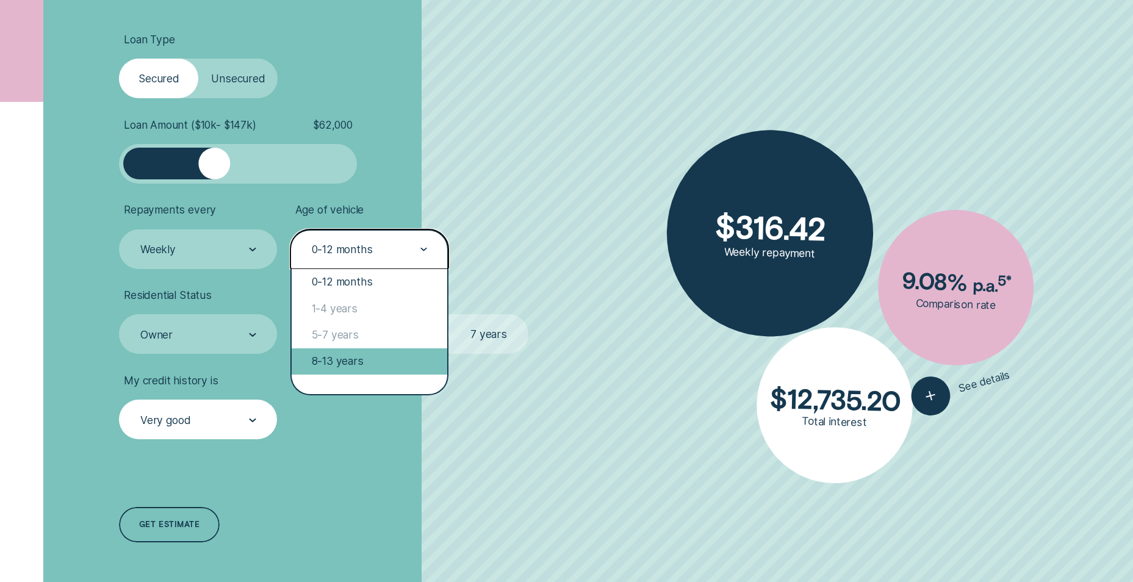
click at [339, 352] on div "8-13 years" at bounding box center [370, 361] width 156 height 26
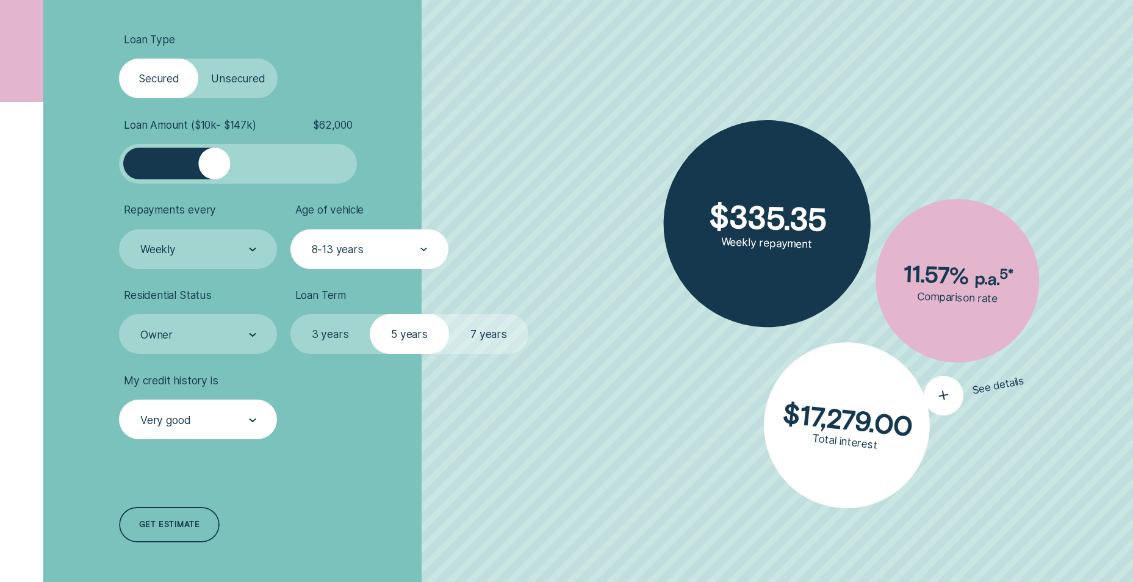
click at [956, 391] on div "button" at bounding box center [943, 395] width 46 height 46
